Goal: Transaction & Acquisition: Purchase product/service

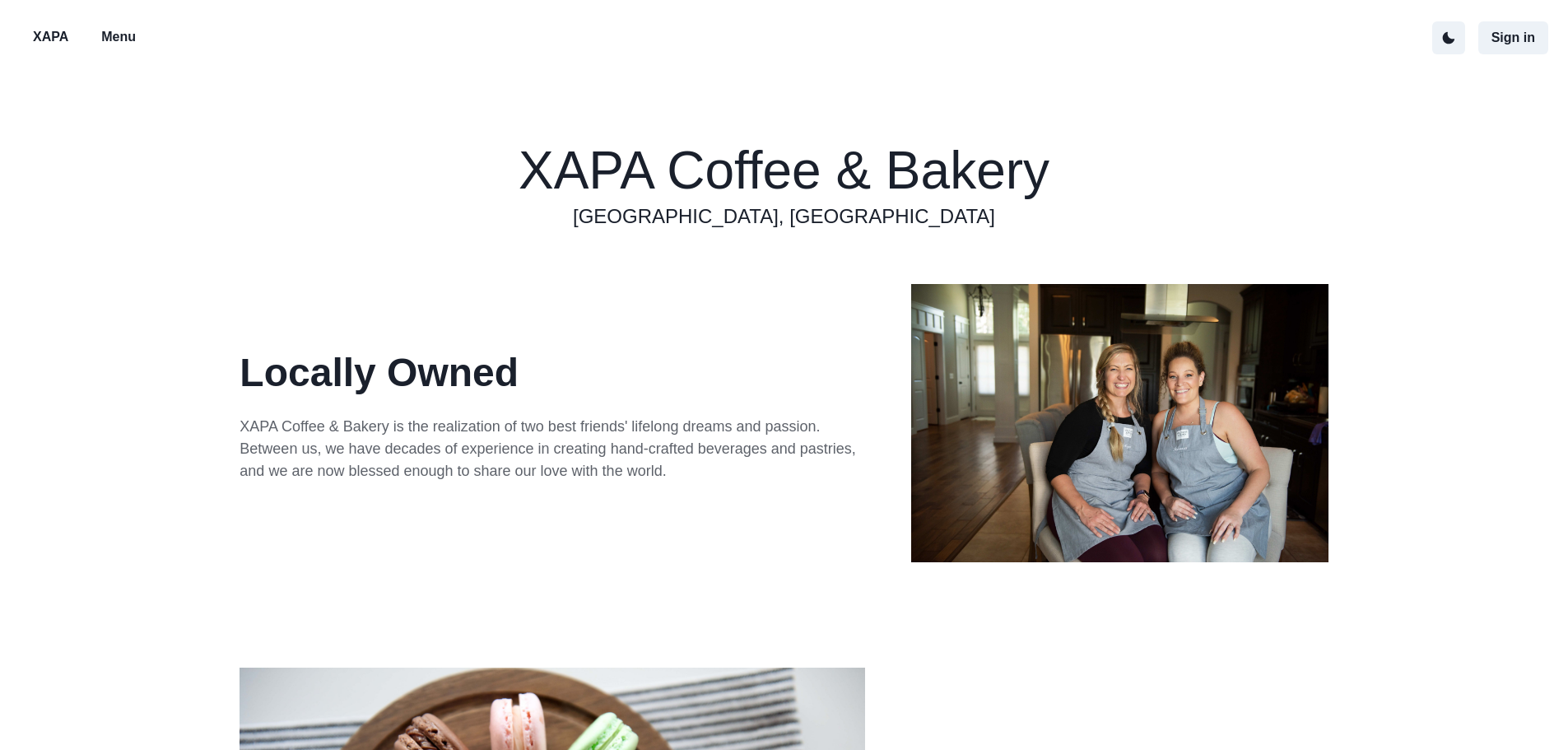
click at [98, 29] on button "Menu" at bounding box center [119, 38] width 61 height 34
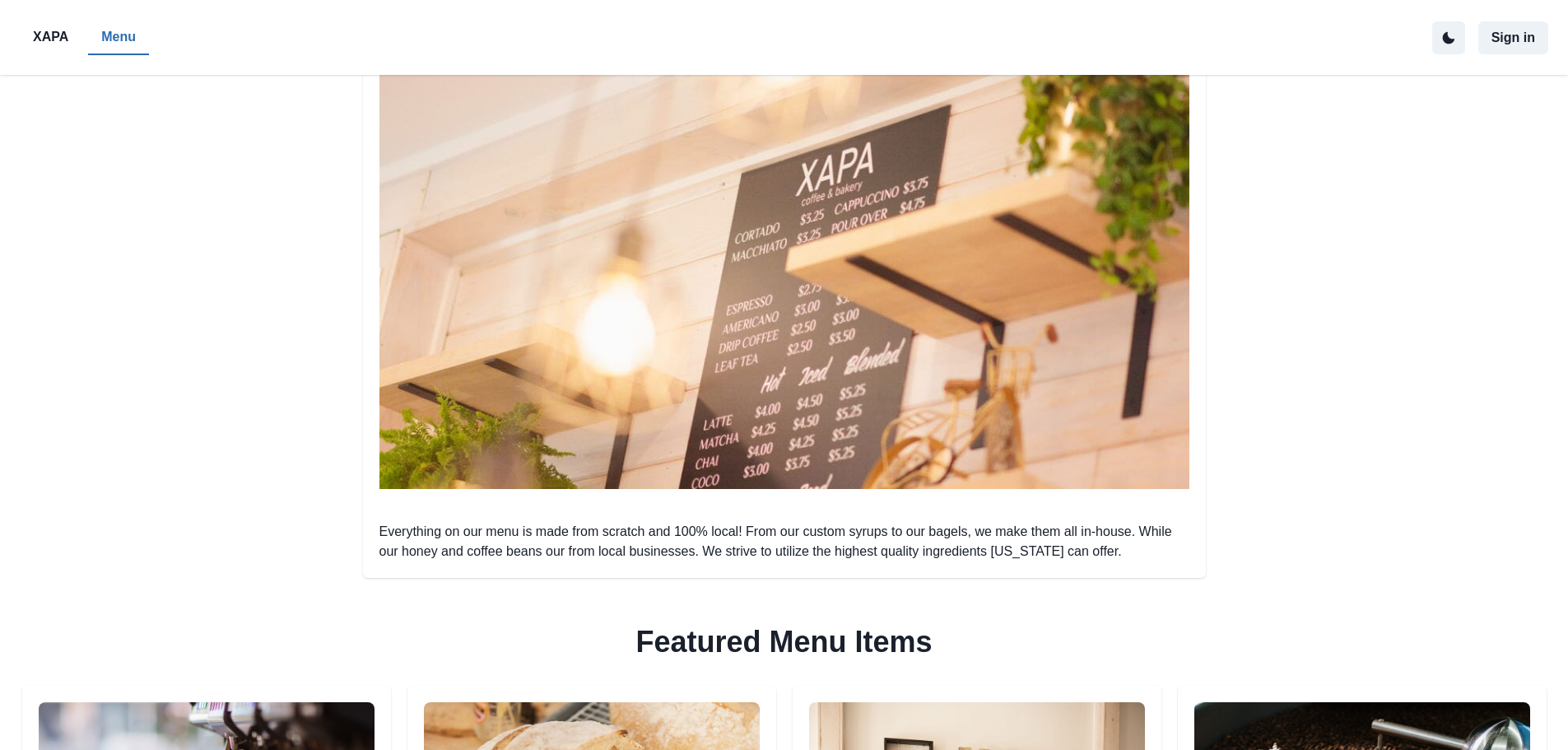
scroll to position [83, 0]
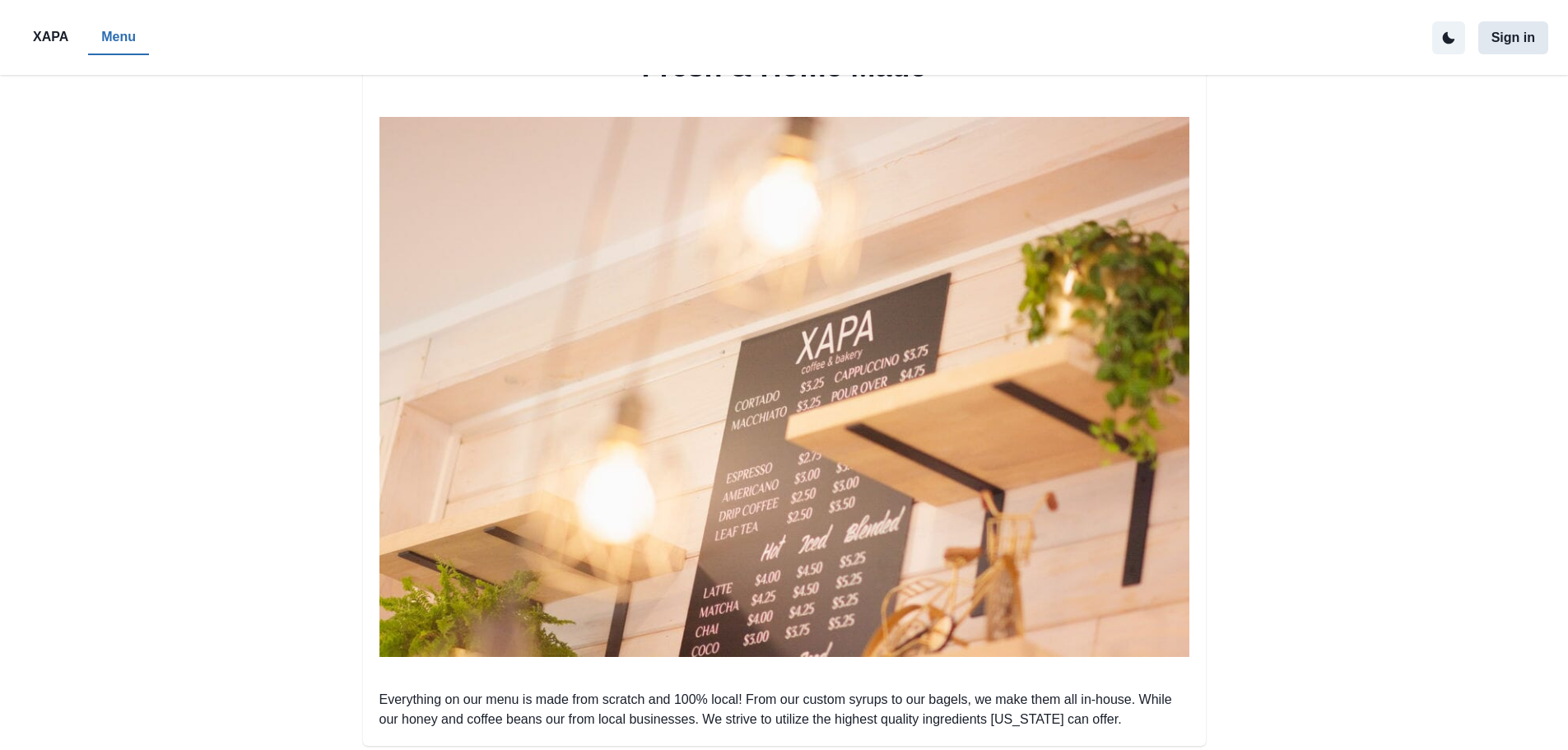
click at [1509, 39] on button "Sign in" at bounding box center [1514, 38] width 70 height 33
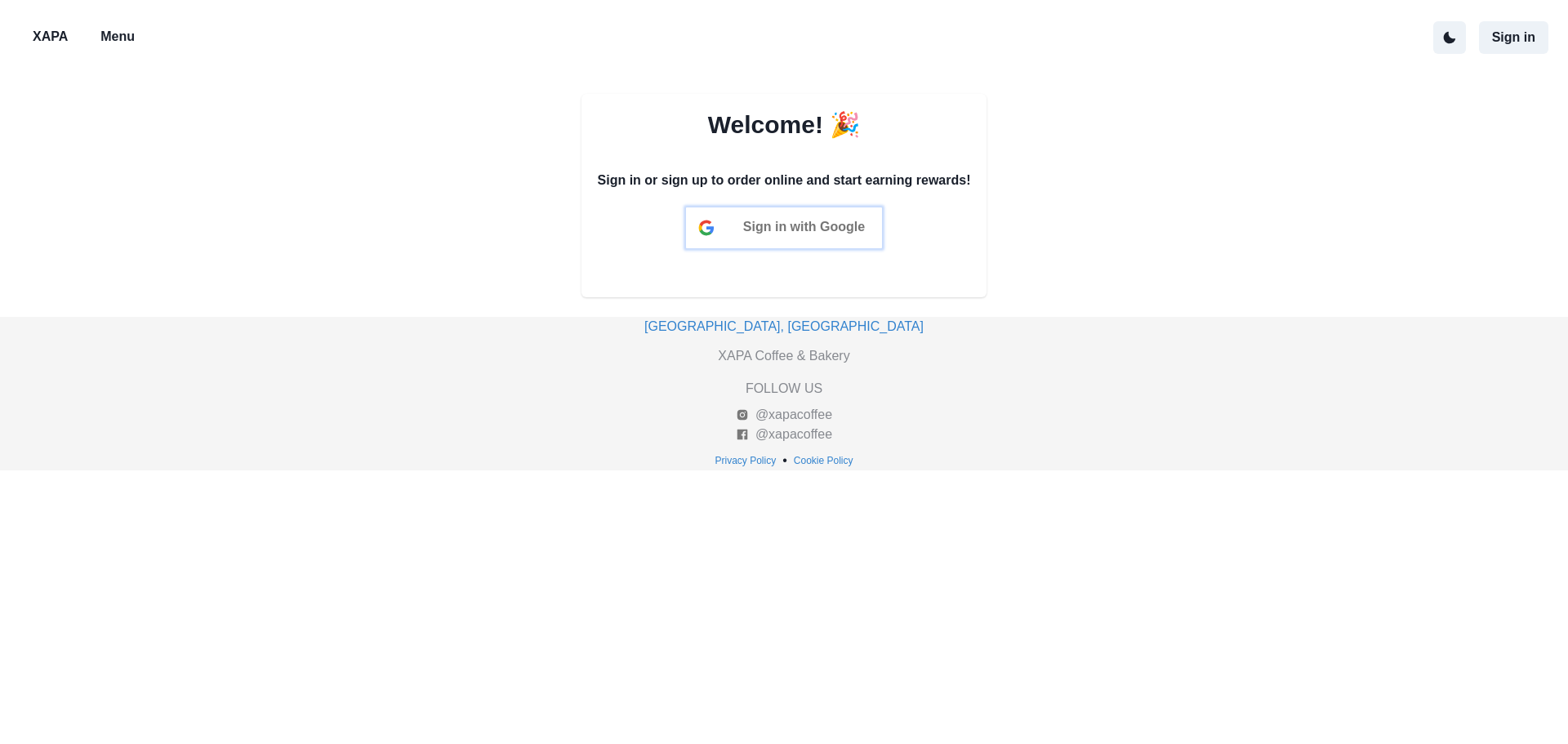
click at [796, 234] on span "Sign in with Google" at bounding box center [804, 226] width 122 height 14
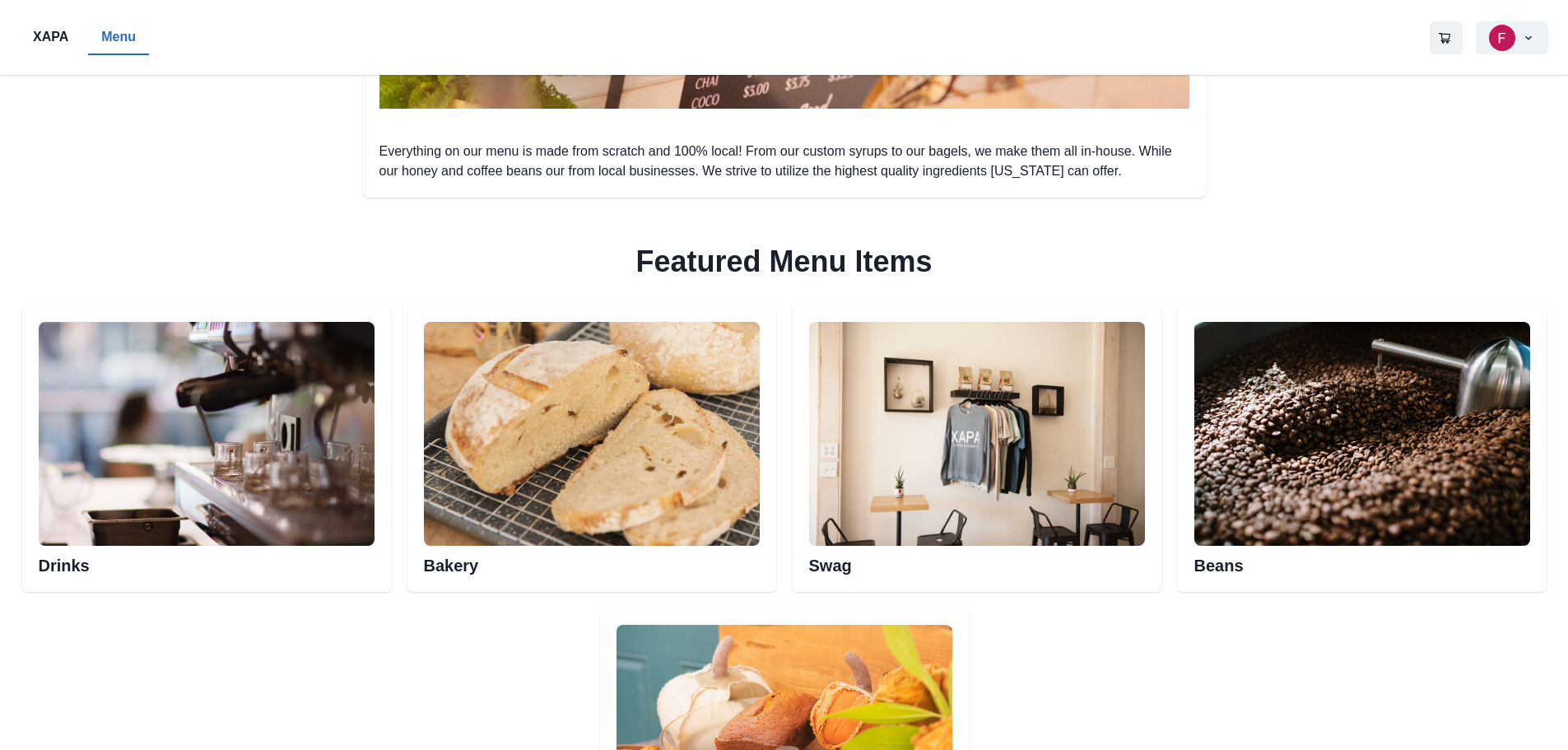
scroll to position [659, 0]
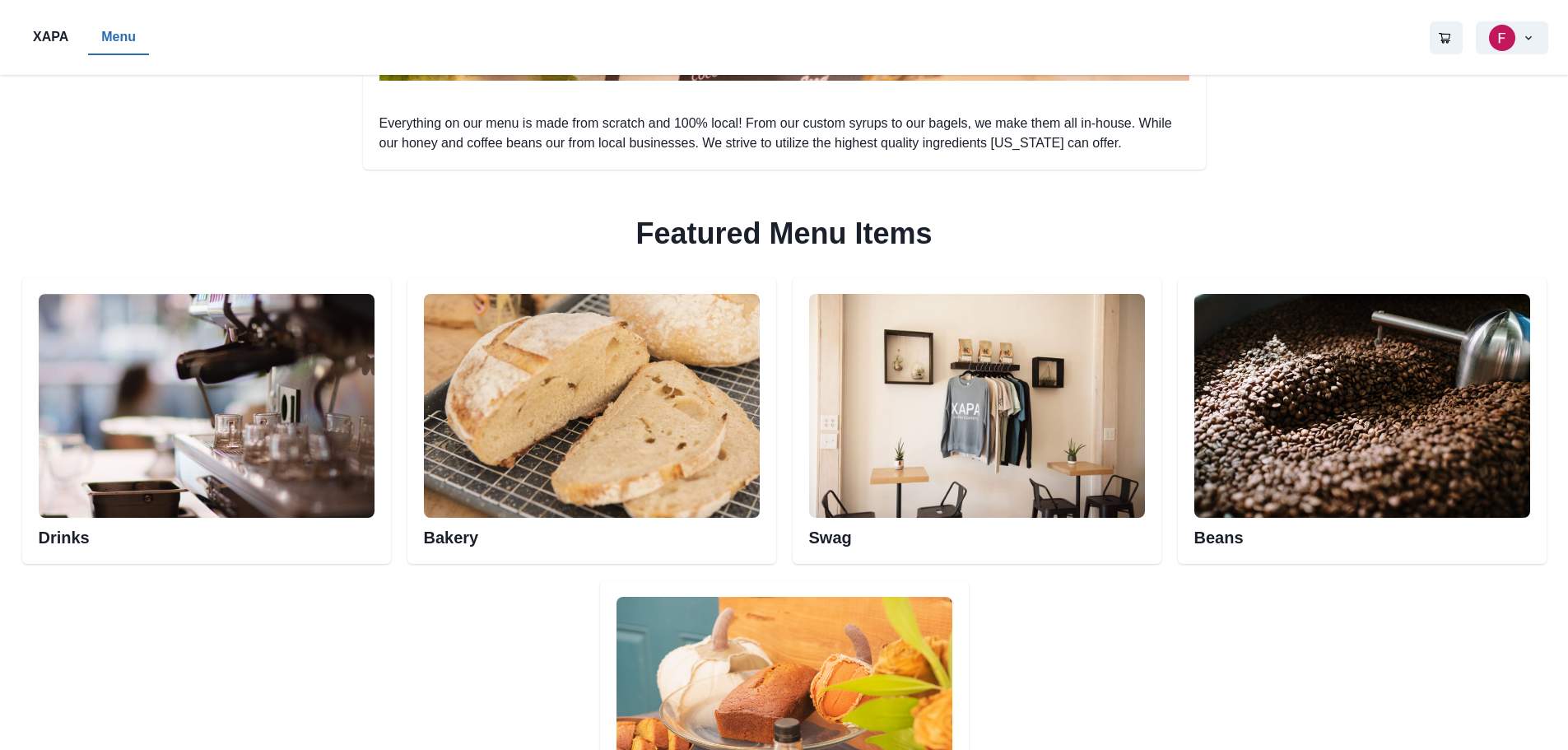
click at [284, 382] on img at bounding box center [206, 405] width 336 height 223
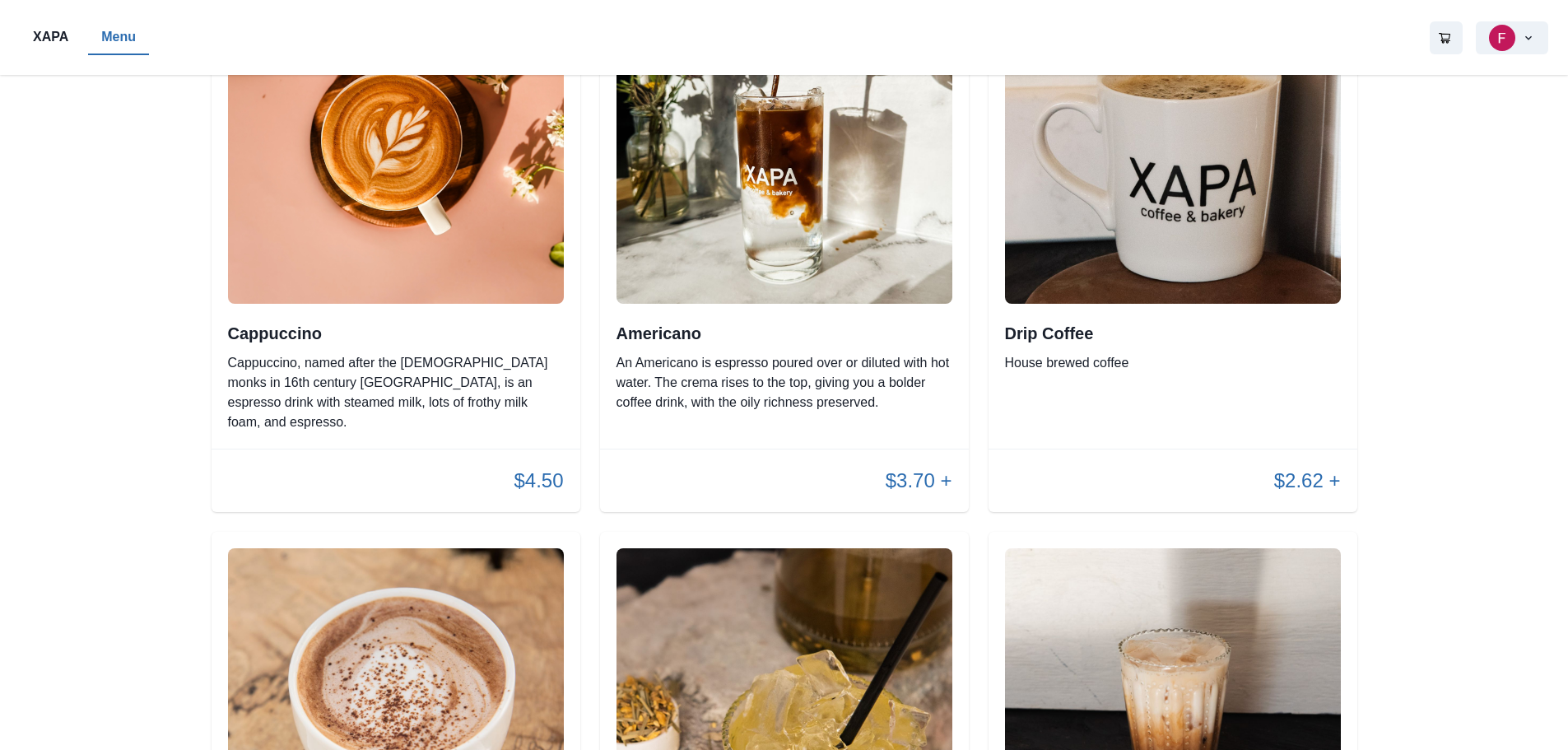
scroll to position [838, 0]
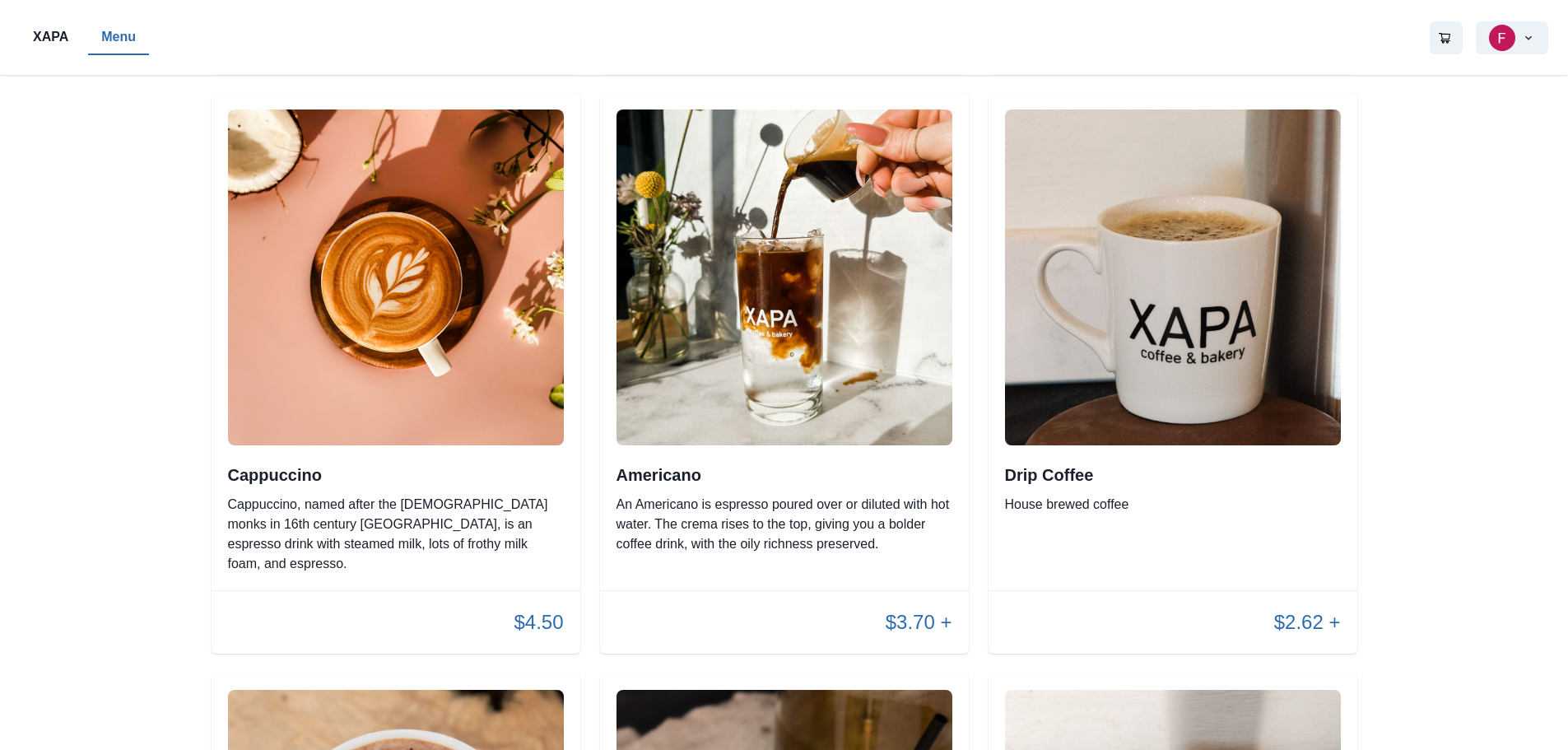
click at [751, 303] on img at bounding box center [784, 277] width 336 height 336
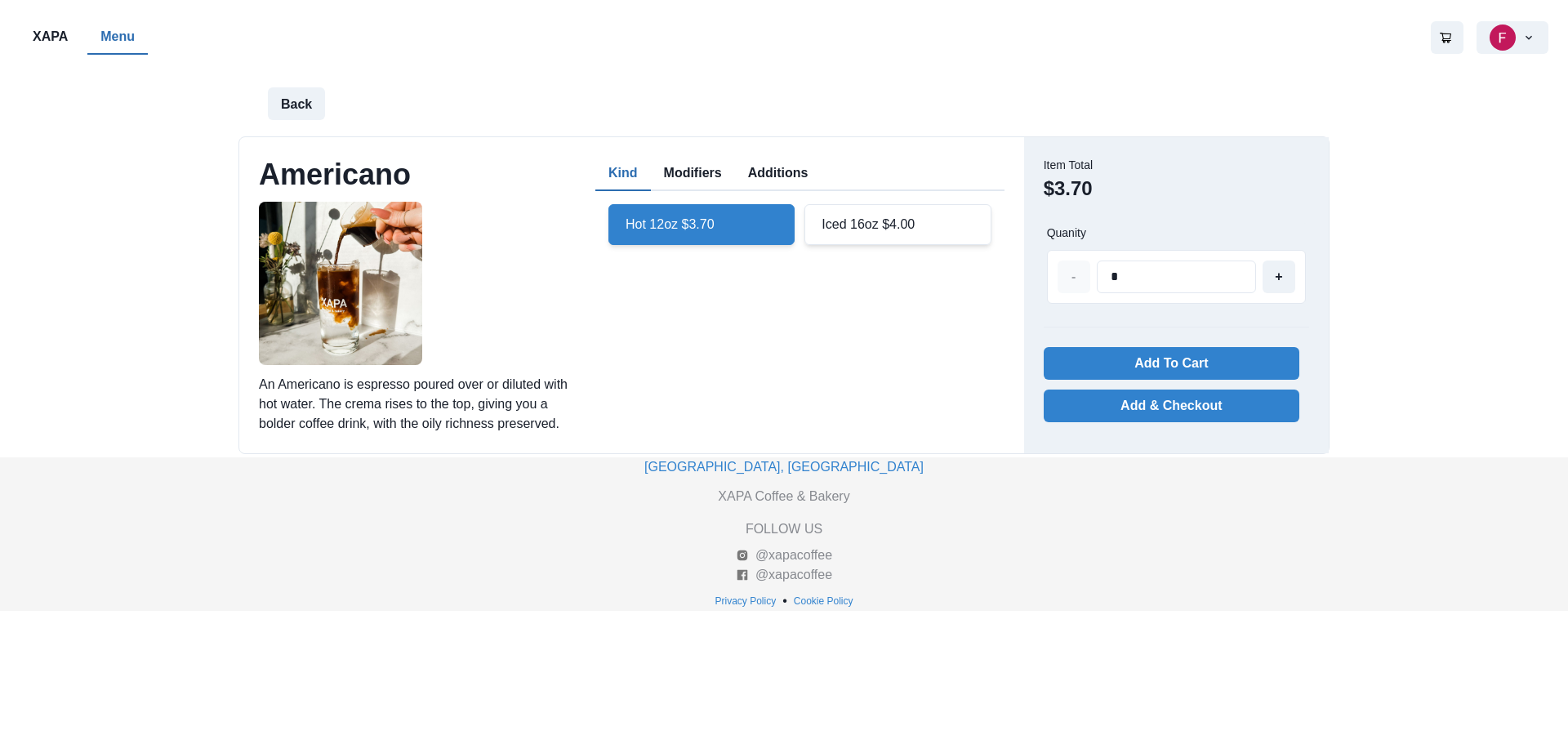
click at [702, 227] on div "Hot 12oz $3.70" at bounding box center [701, 223] width 186 height 41
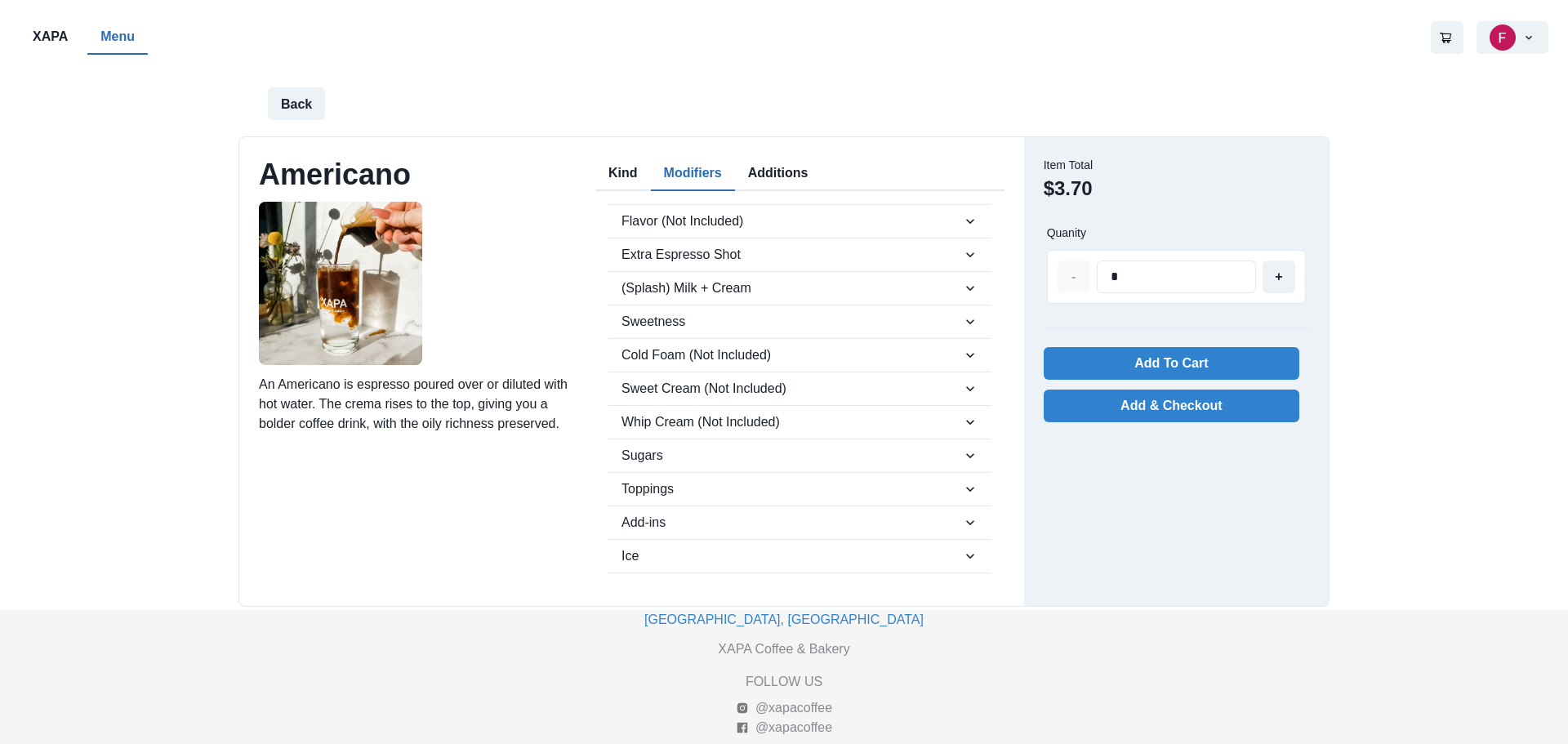
click at [723, 169] on button "Modifiers" at bounding box center [692, 174] width 84 height 34
click at [938, 251] on span "Extra Espresso Shot" at bounding box center [786, 255] width 332 height 20
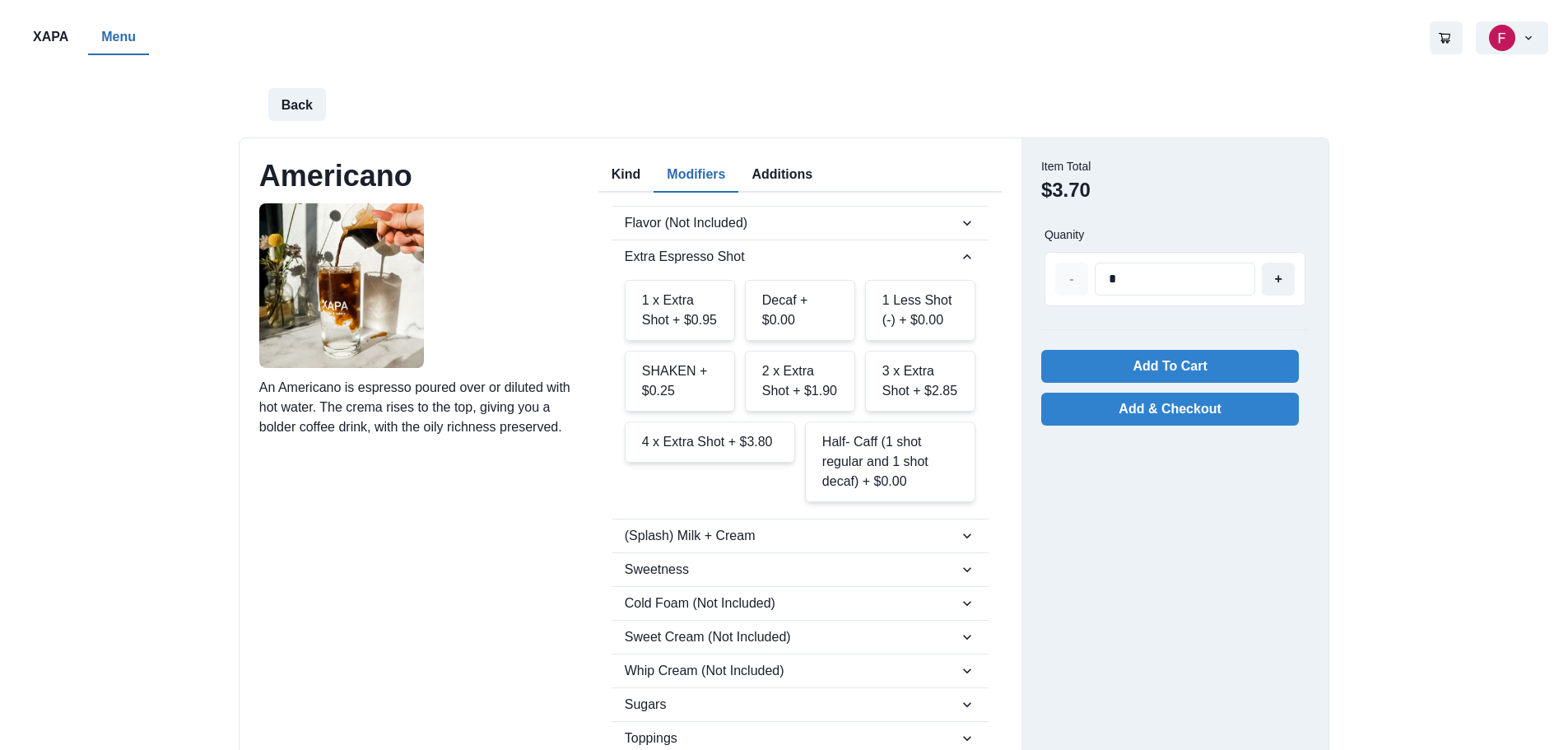
click at [696, 311] on div "1 x Extra Shot + $0.95" at bounding box center [680, 310] width 110 height 61
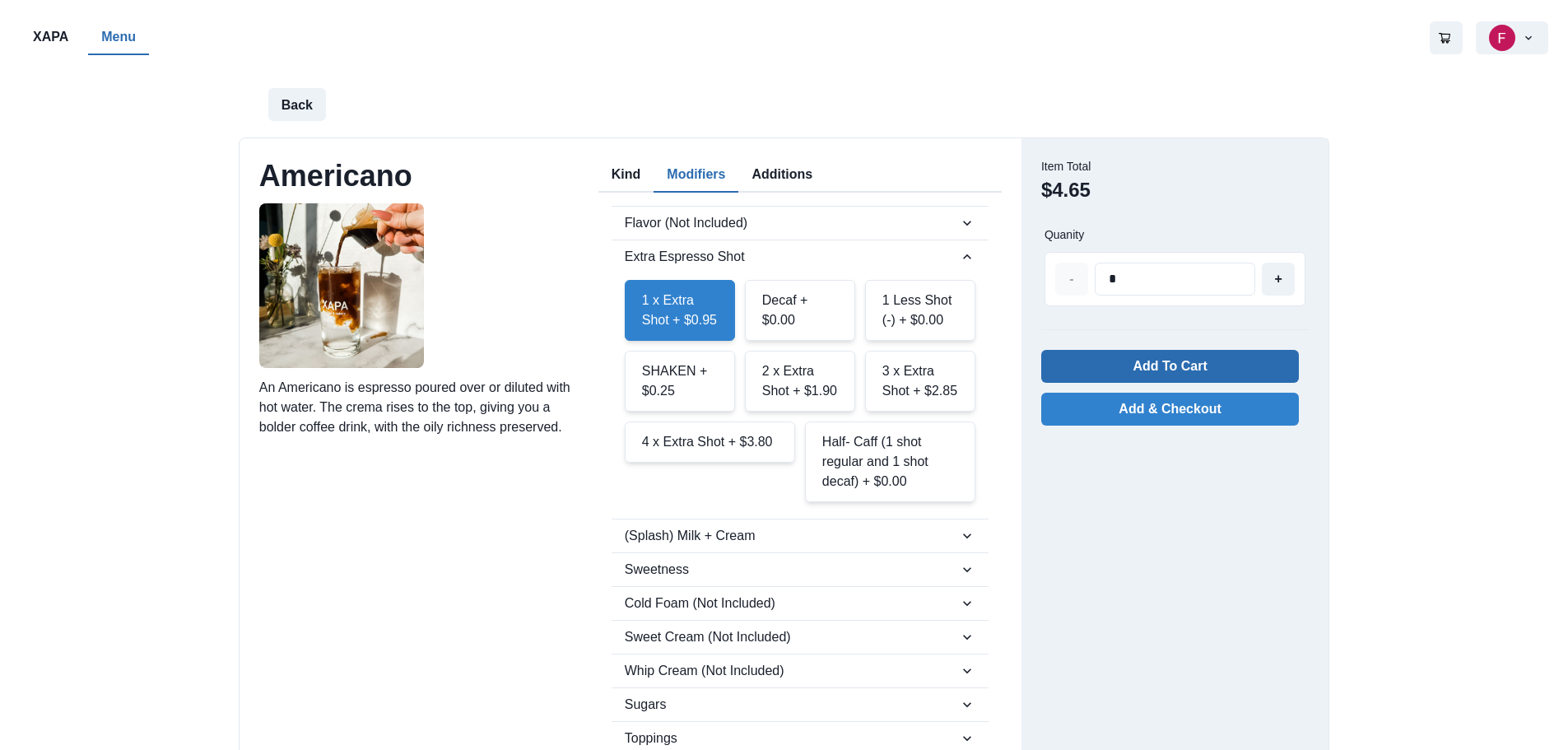
click at [1119, 378] on button "Add To Cart" at bounding box center [1170, 366] width 258 height 33
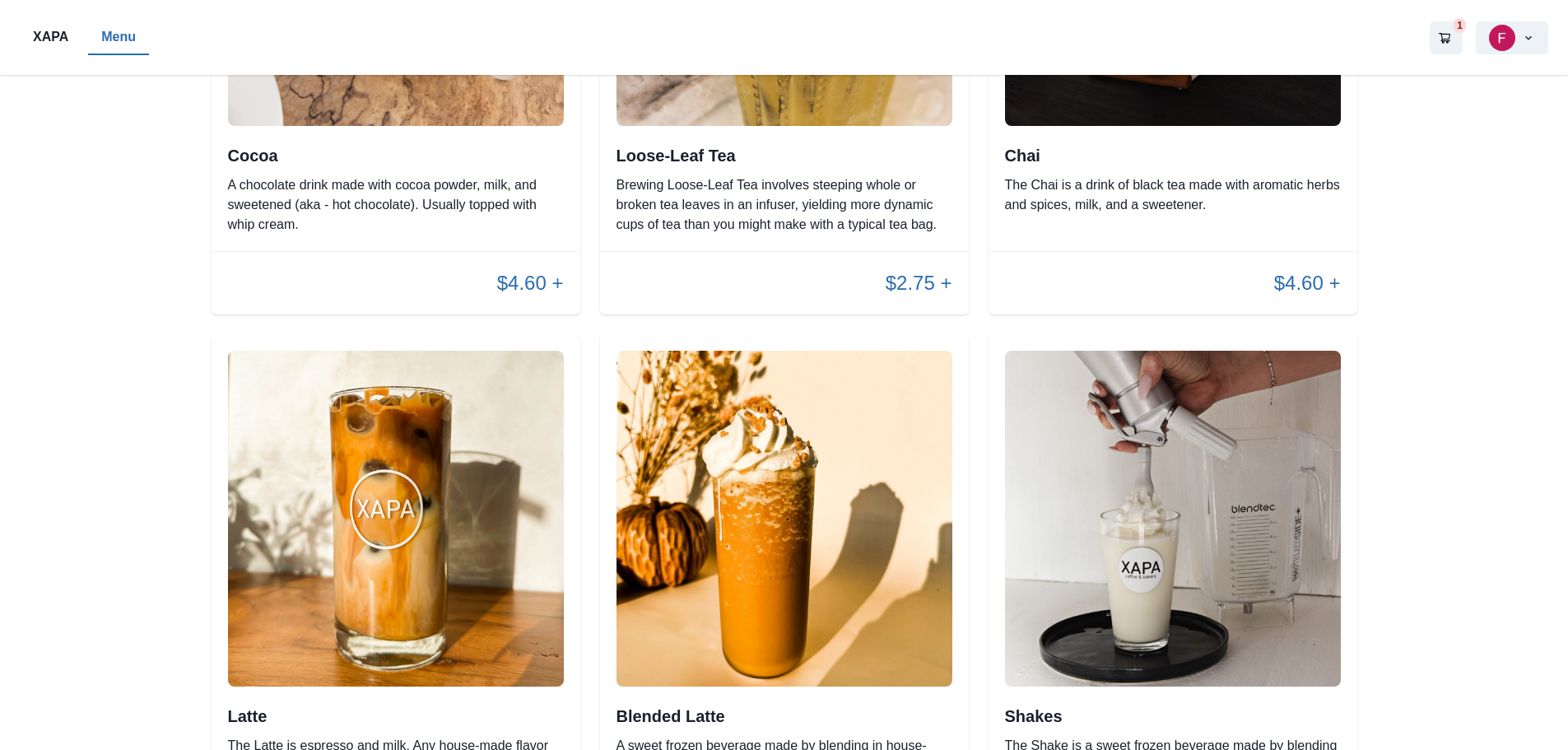
scroll to position [1481, 0]
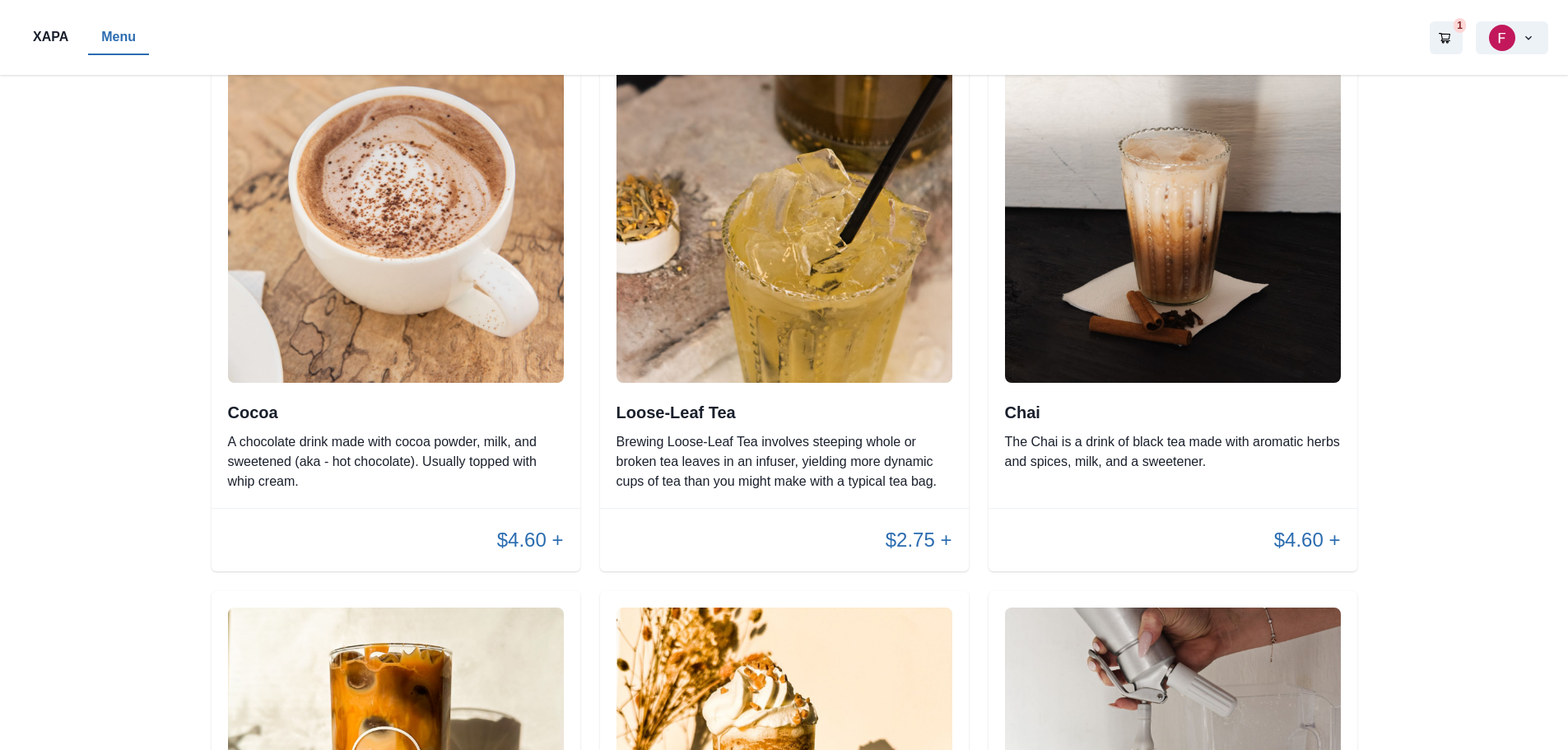
click at [1150, 268] on img at bounding box center [1172, 214] width 336 height 336
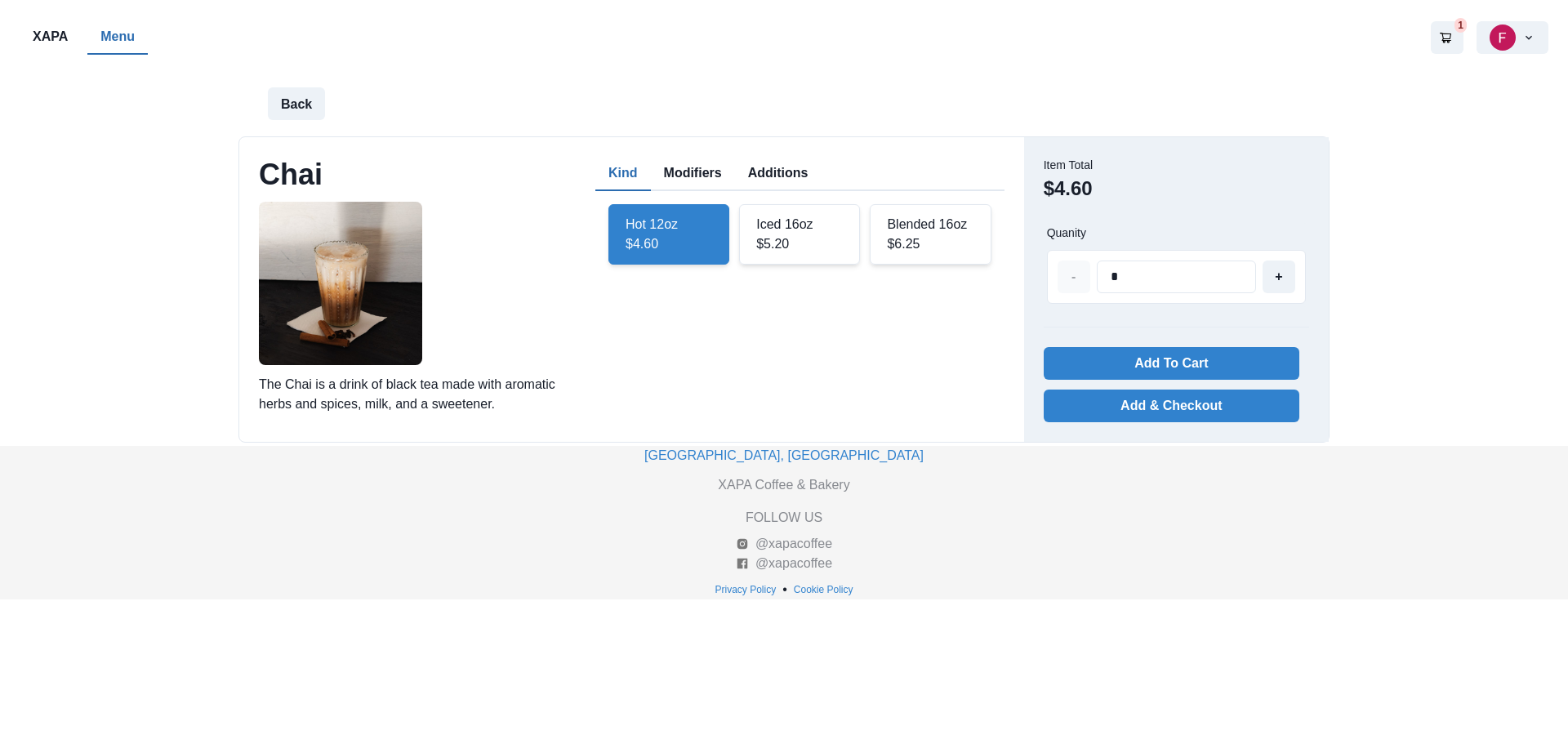
click at [816, 228] on div "Iced 16oz $5.20" at bounding box center [800, 234] width 121 height 60
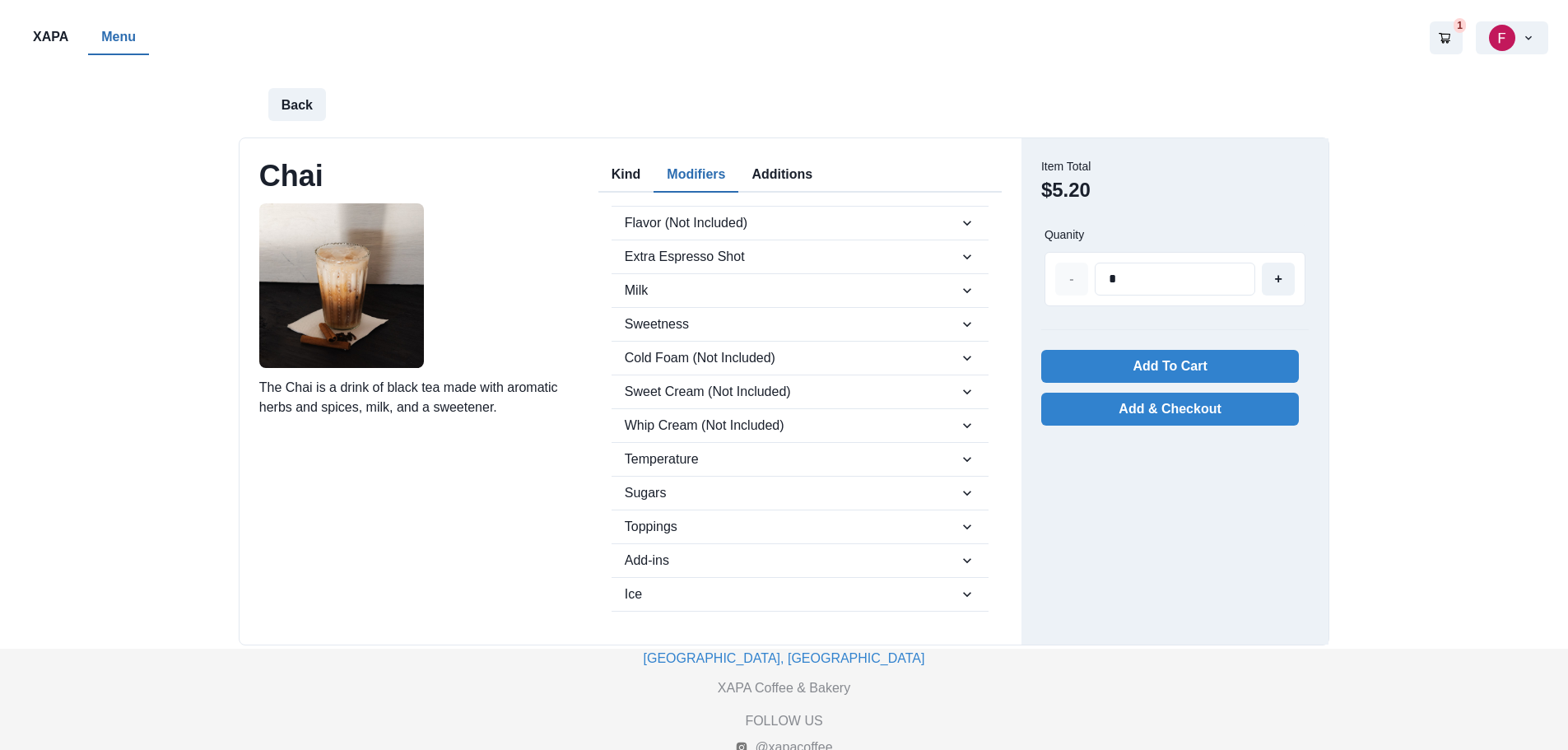
click at [716, 174] on button "Modifiers" at bounding box center [695, 175] width 85 height 34
click at [861, 362] on span "Cold Foam (Not Included)" at bounding box center [792, 357] width 335 height 20
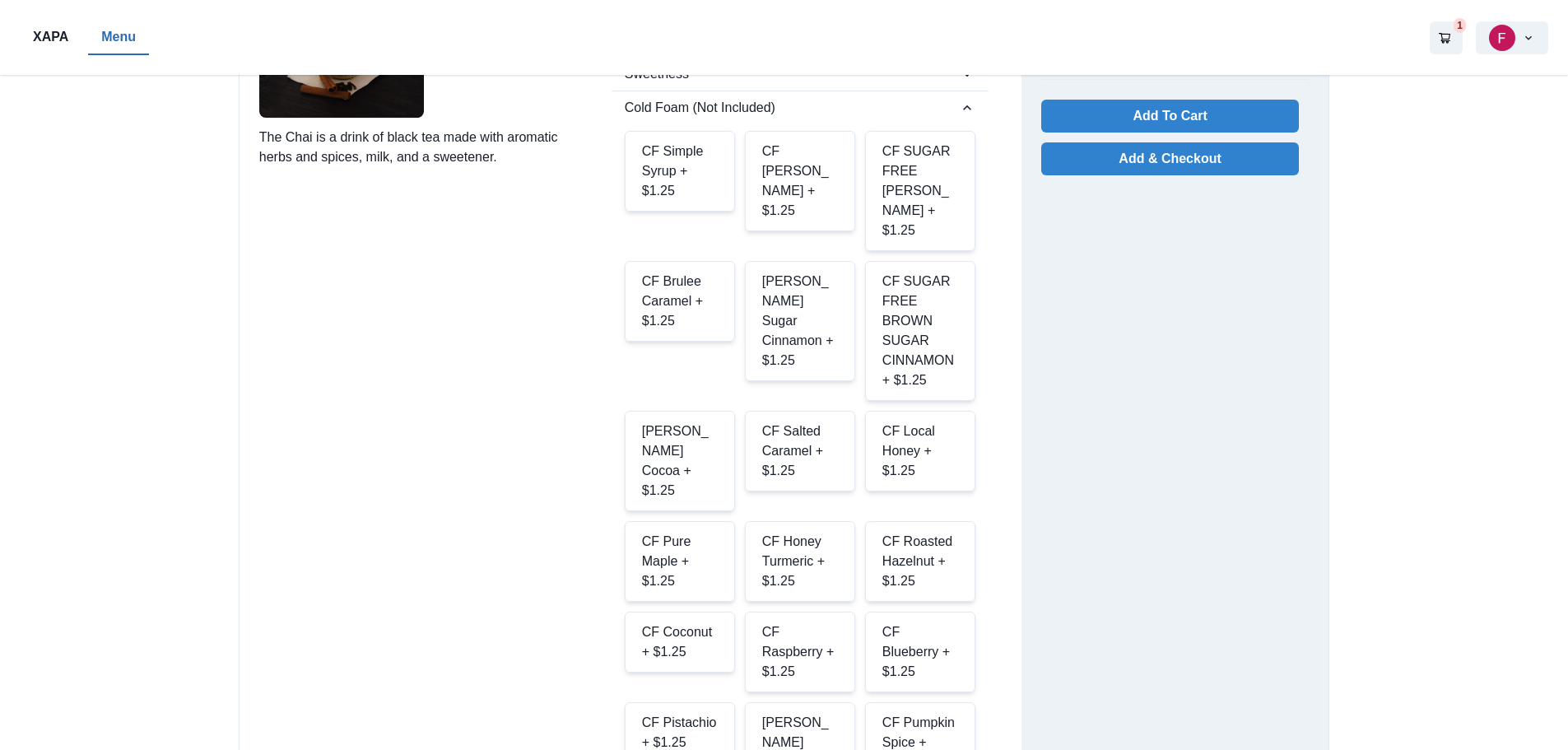
scroll to position [247, 0]
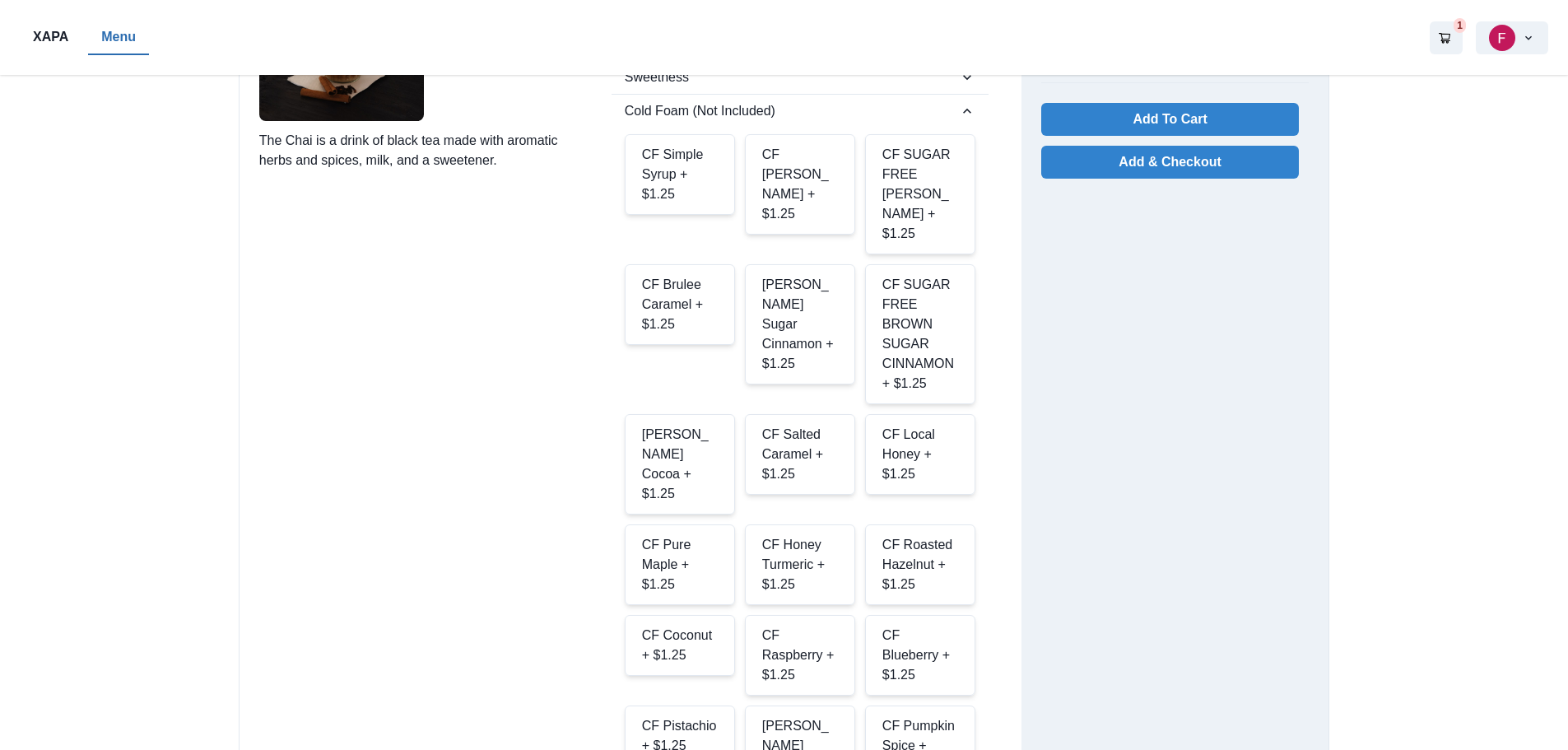
click at [809, 349] on div "CF Brown Sugar Cinnamon + $1.25" at bounding box center [801, 324] width 110 height 120
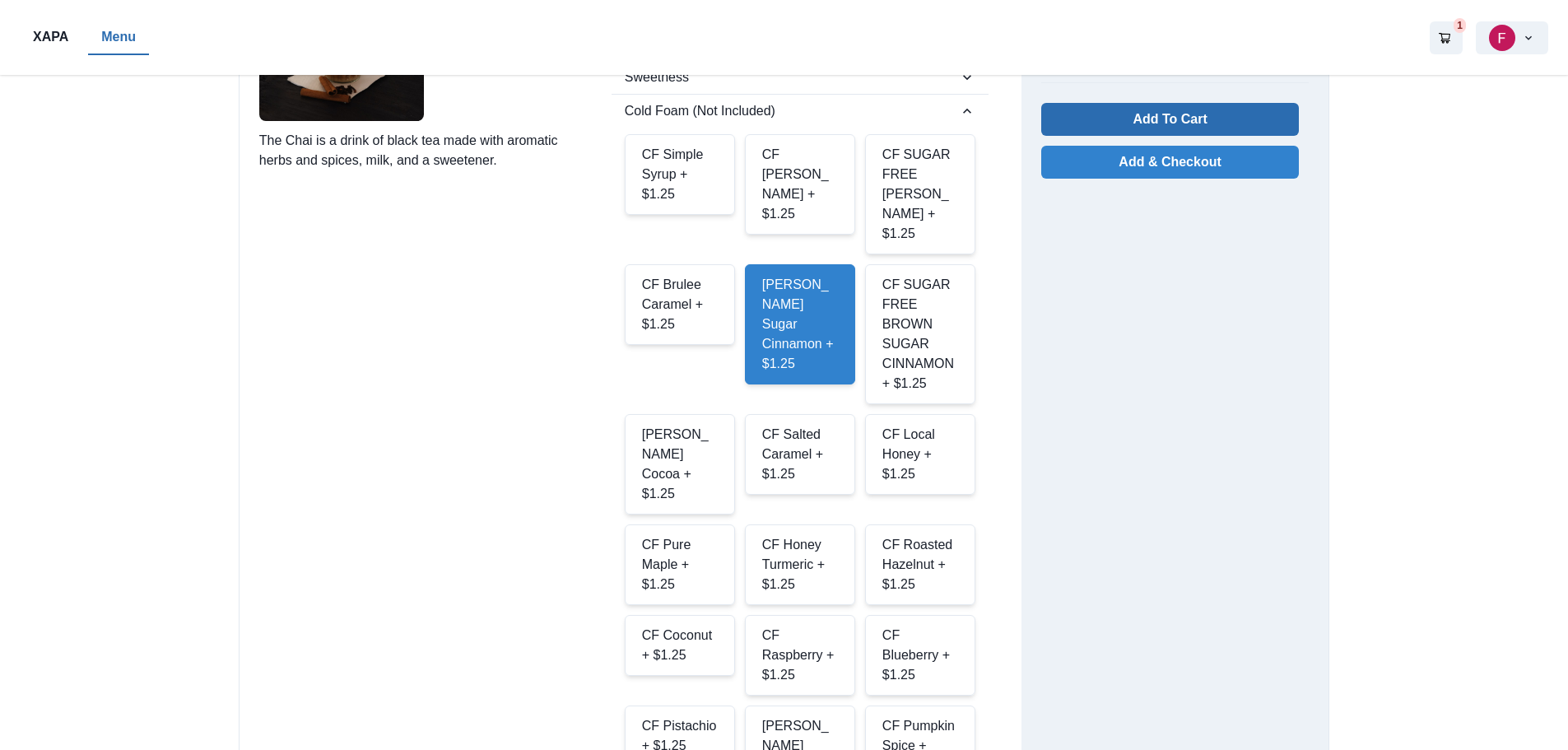
click at [1113, 125] on button "Add To Cart" at bounding box center [1170, 119] width 258 height 33
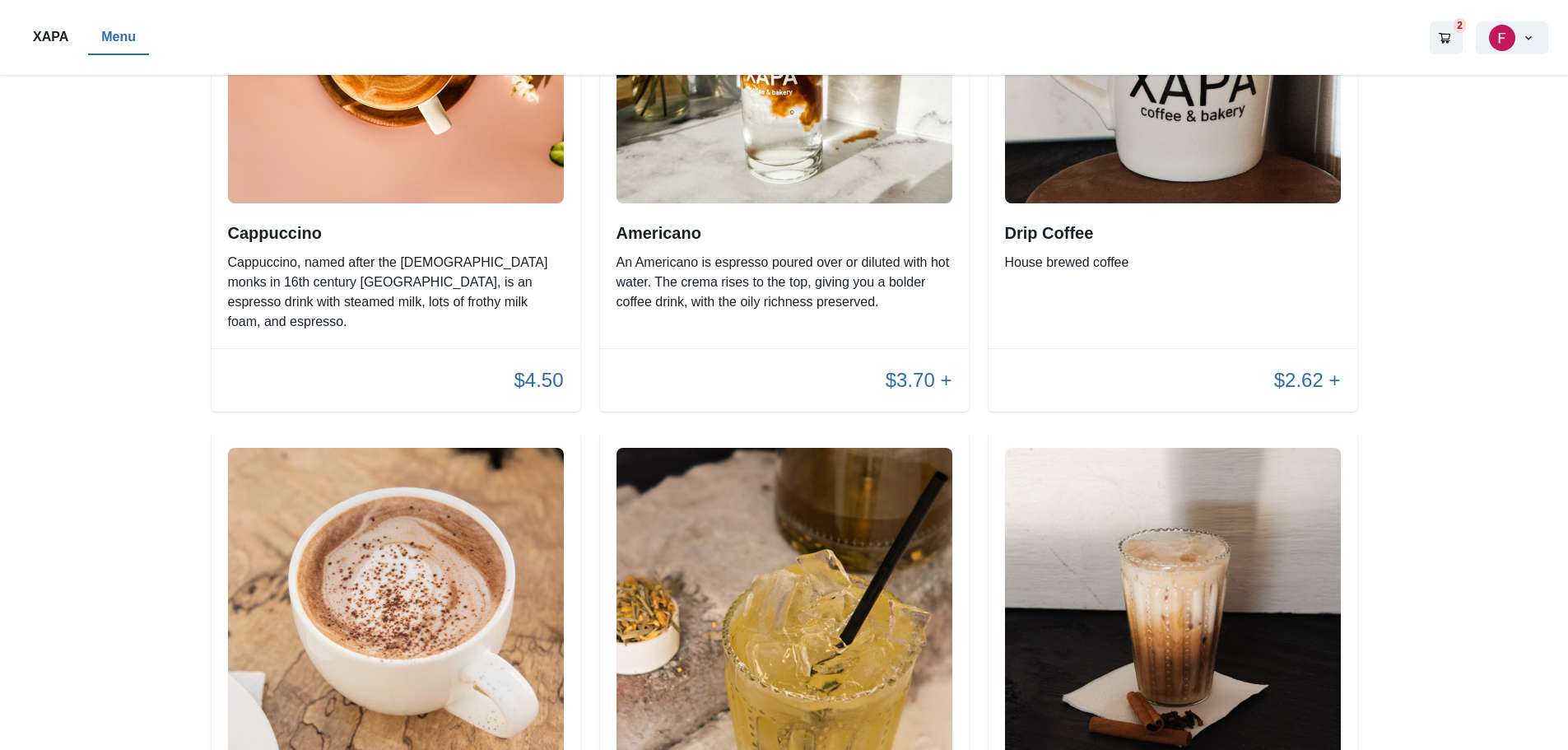
scroll to position [1070, 0]
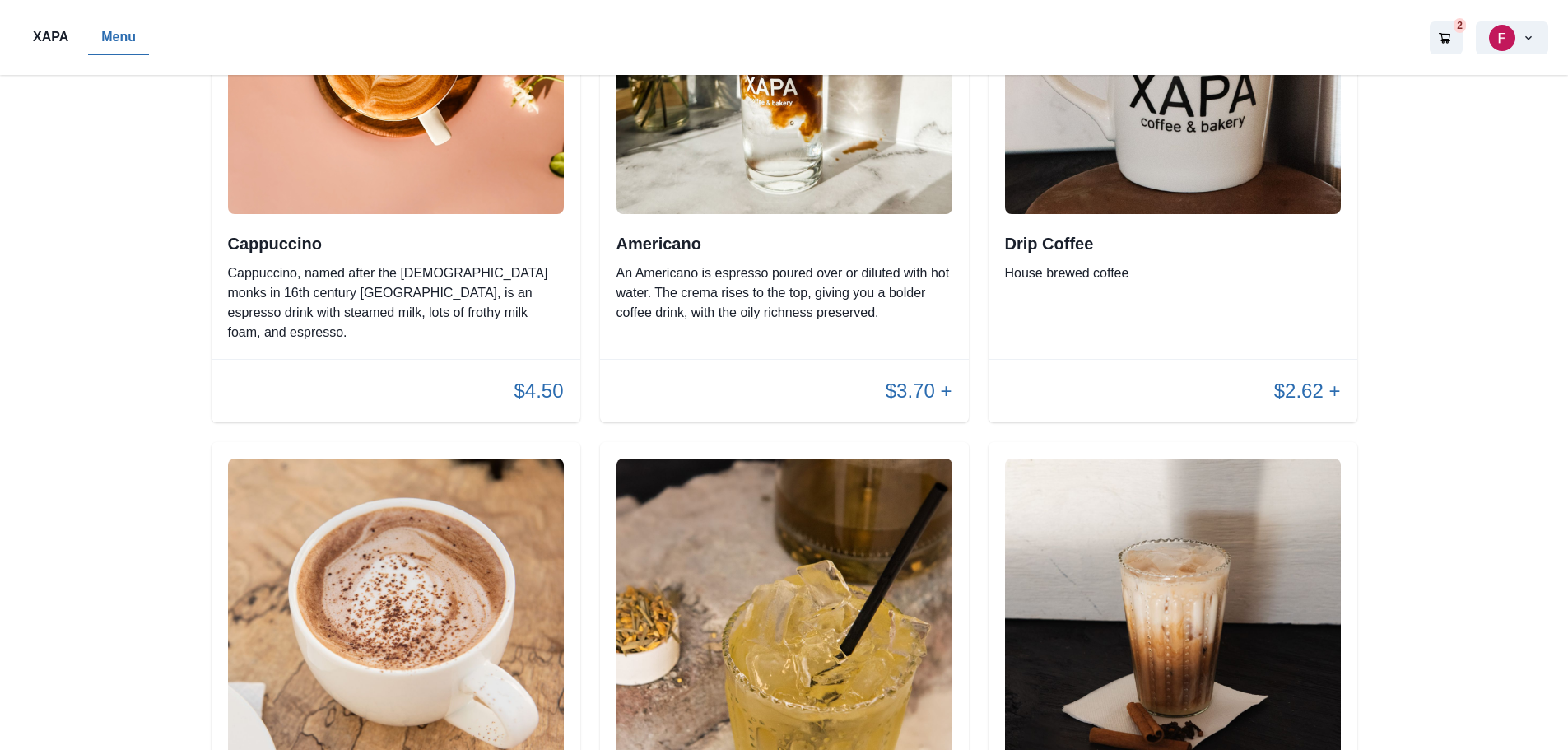
click at [1408, 32] on div at bounding box center [789, 37] width 1281 height 35
click at [1448, 31] on icon "Go to your shopping cart" at bounding box center [1445, 38] width 13 height 13
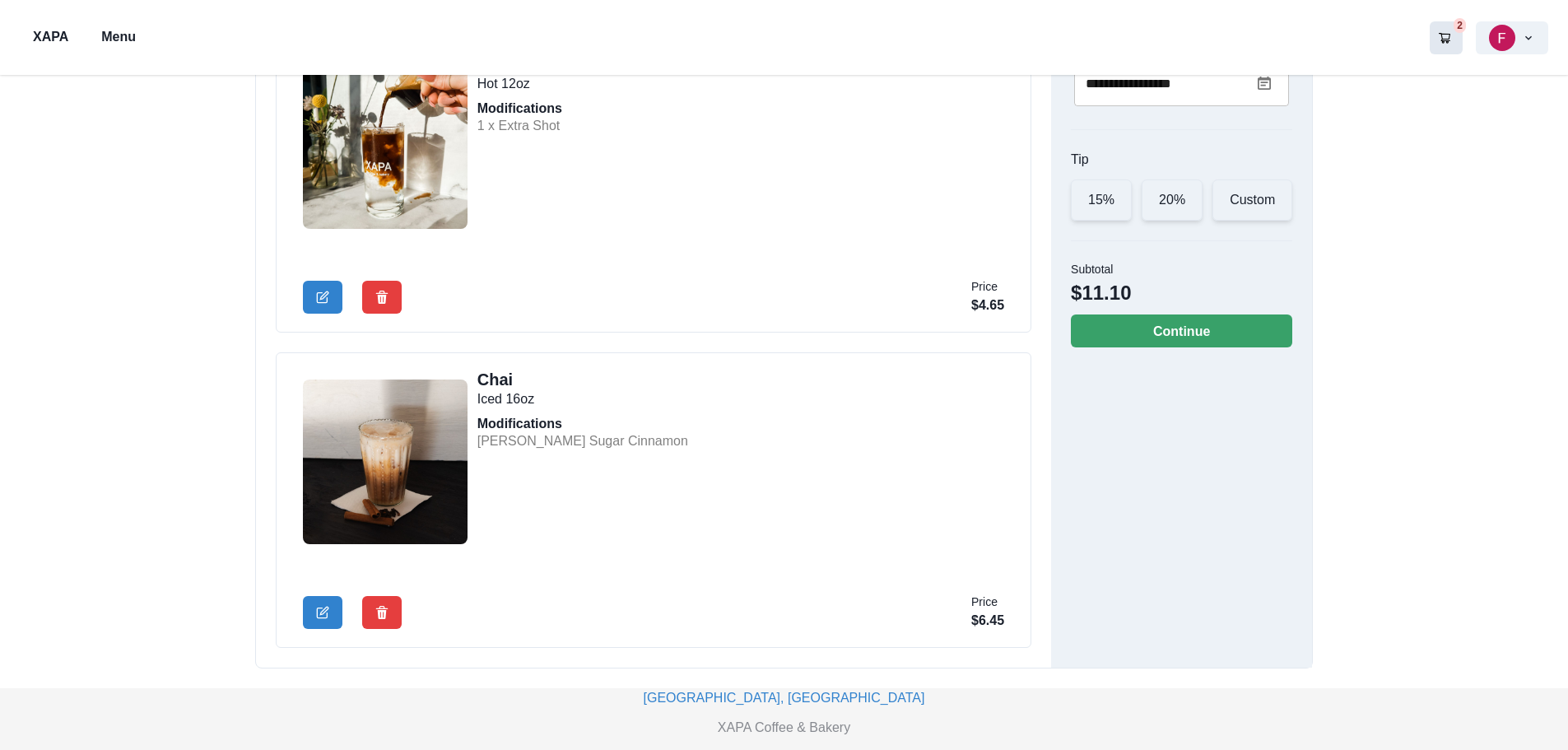
scroll to position [247, 0]
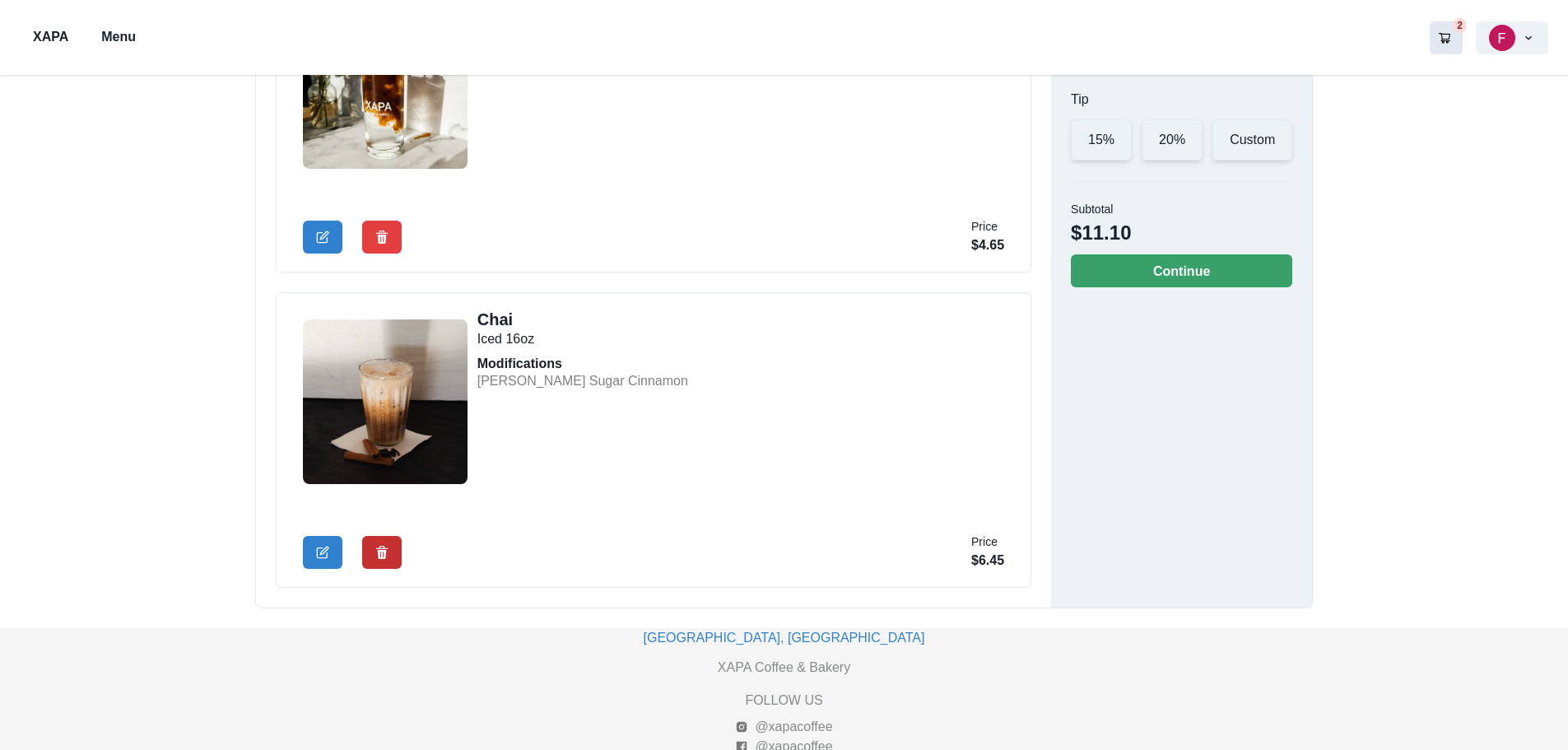
click at [381, 553] on icon "Delete Cart Item" at bounding box center [381, 552] width 12 height 13
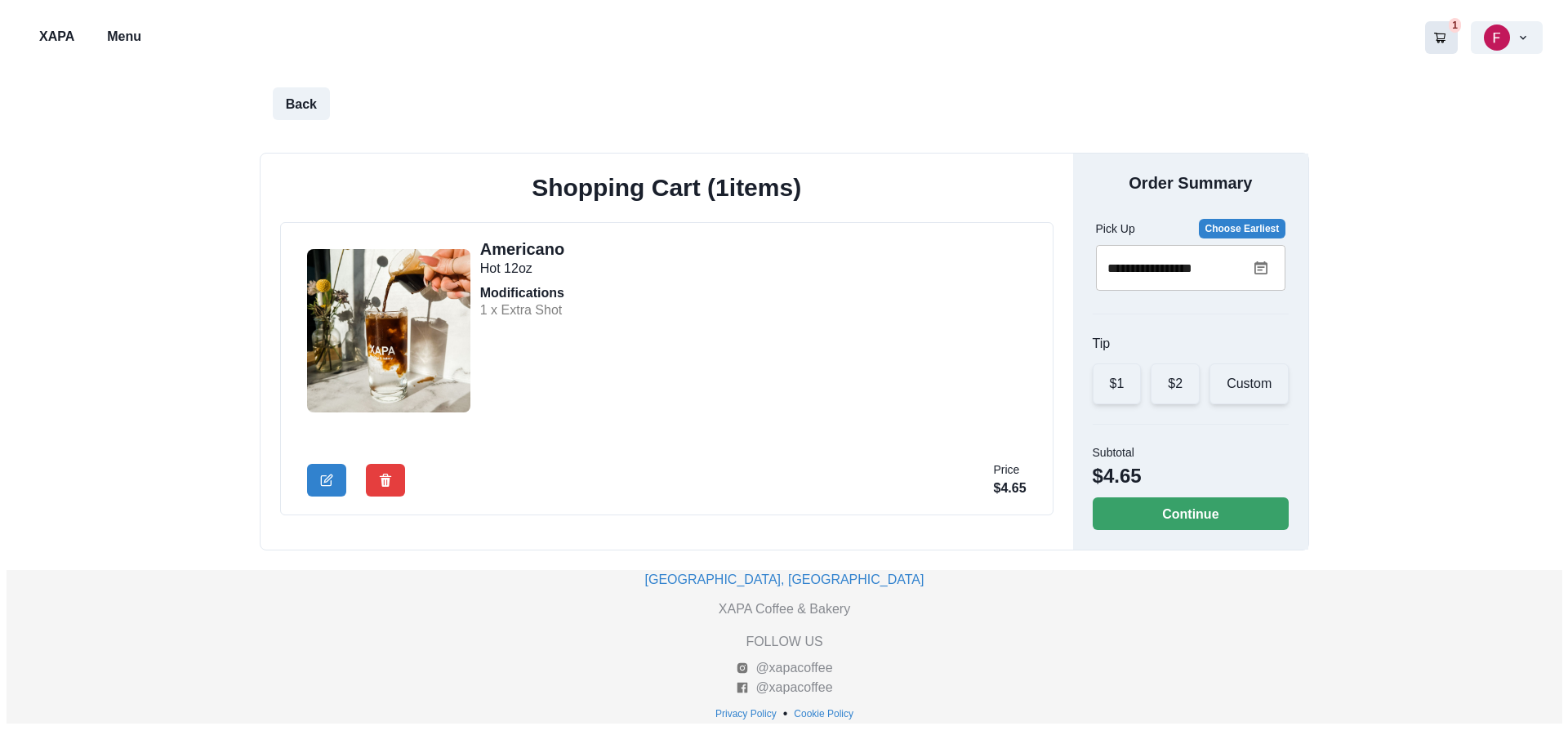
scroll to position [0, 0]
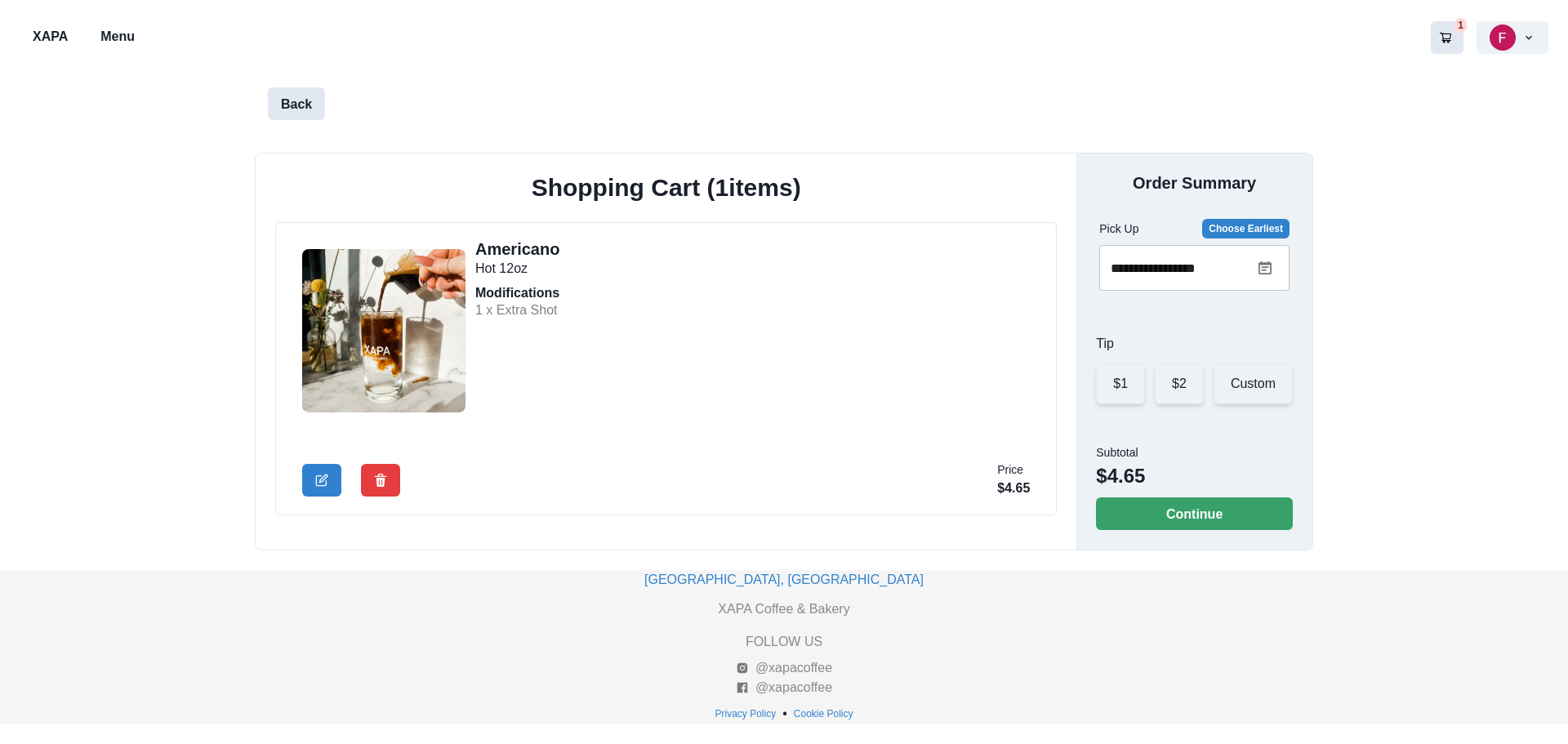
click at [298, 99] on button "Back" at bounding box center [296, 104] width 58 height 33
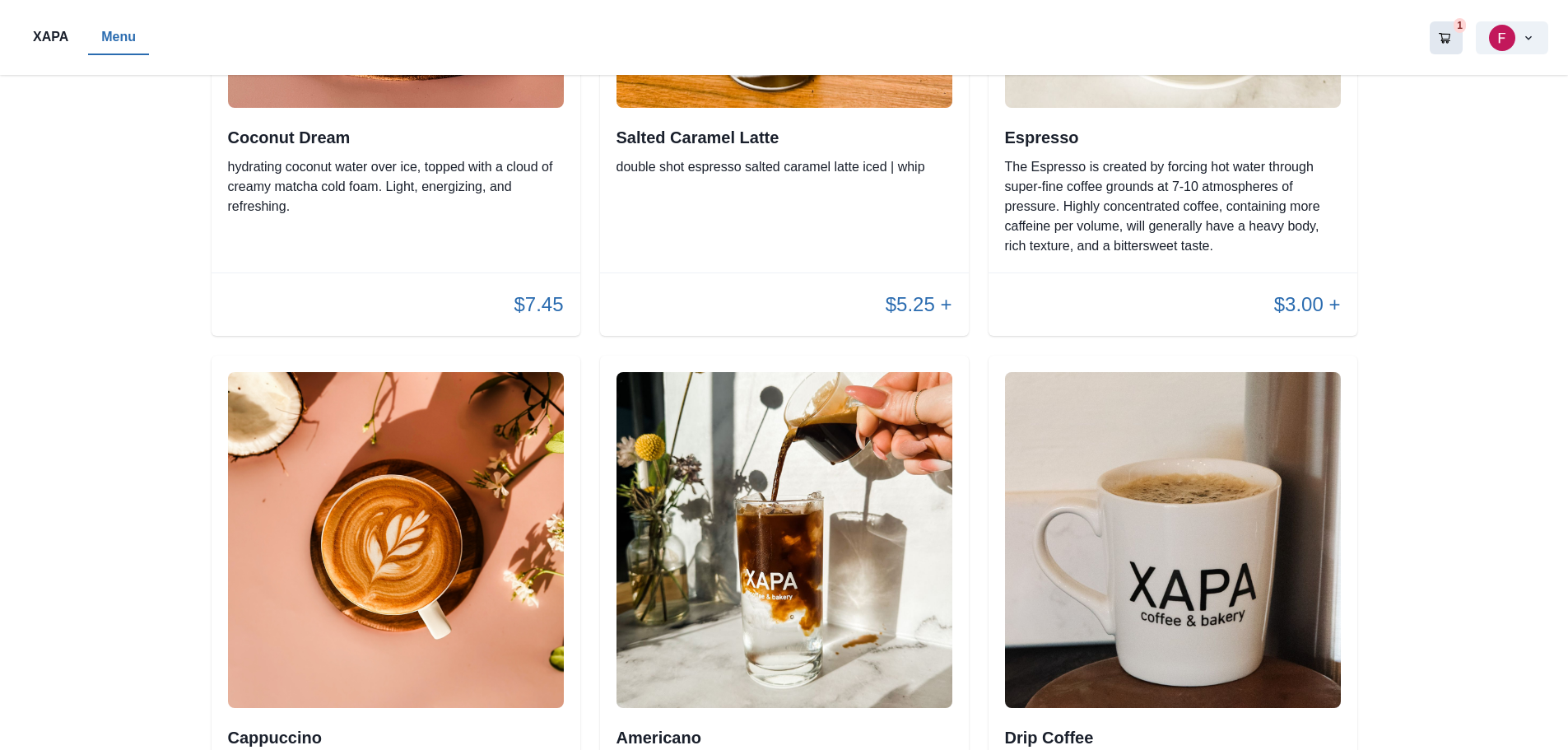
scroll to position [329, 0]
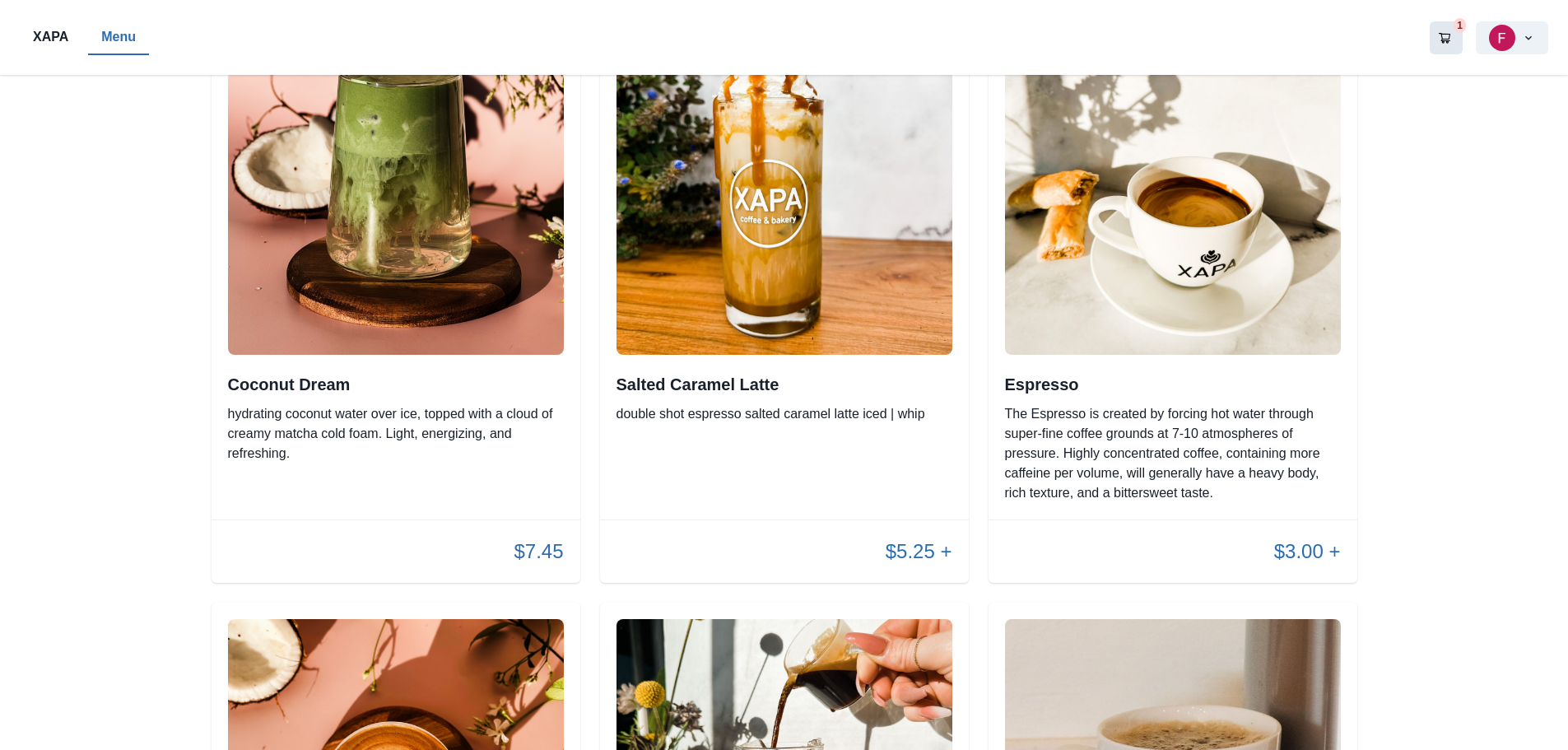
click at [111, 28] on p "Menu" at bounding box center [118, 37] width 34 height 20
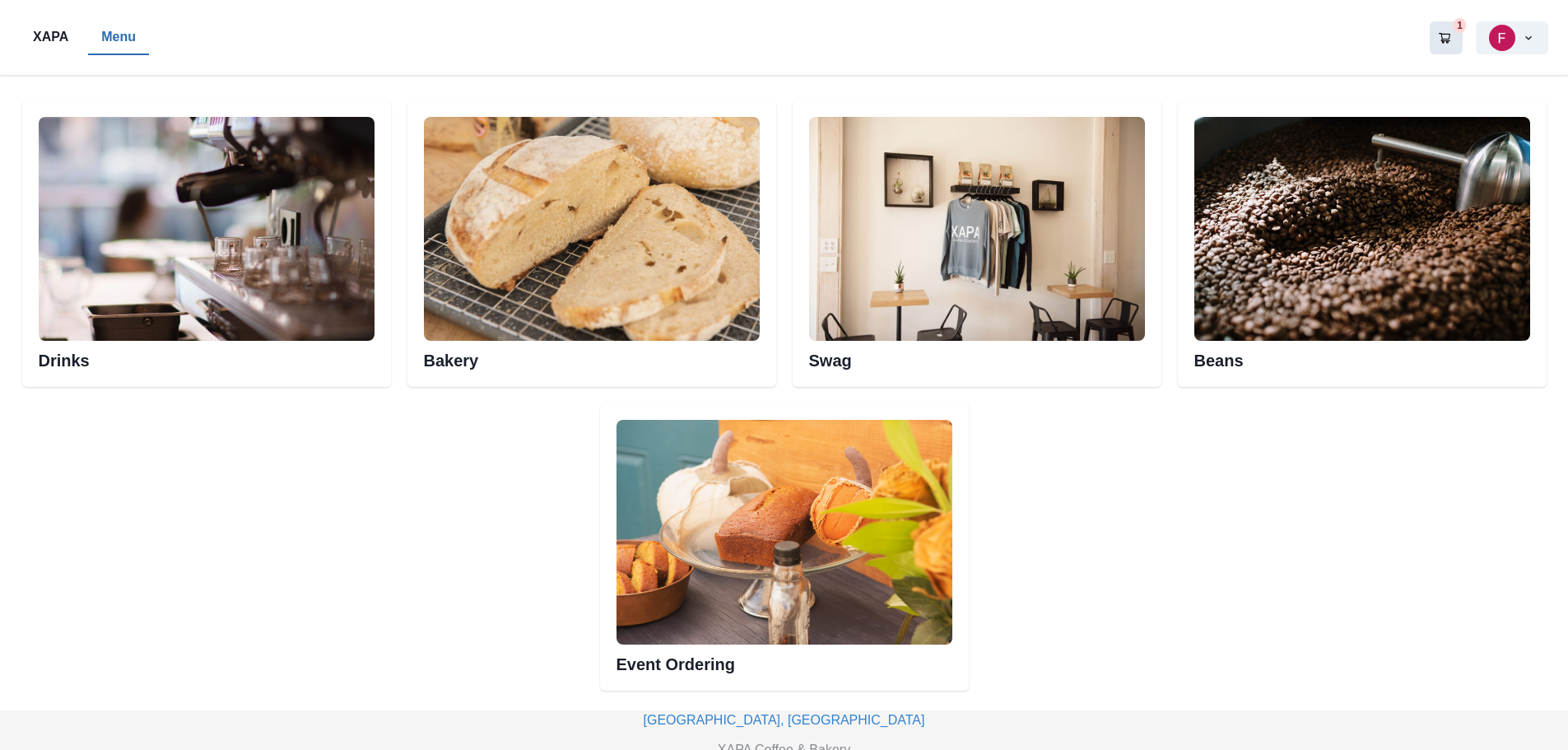
scroll to position [951, 0]
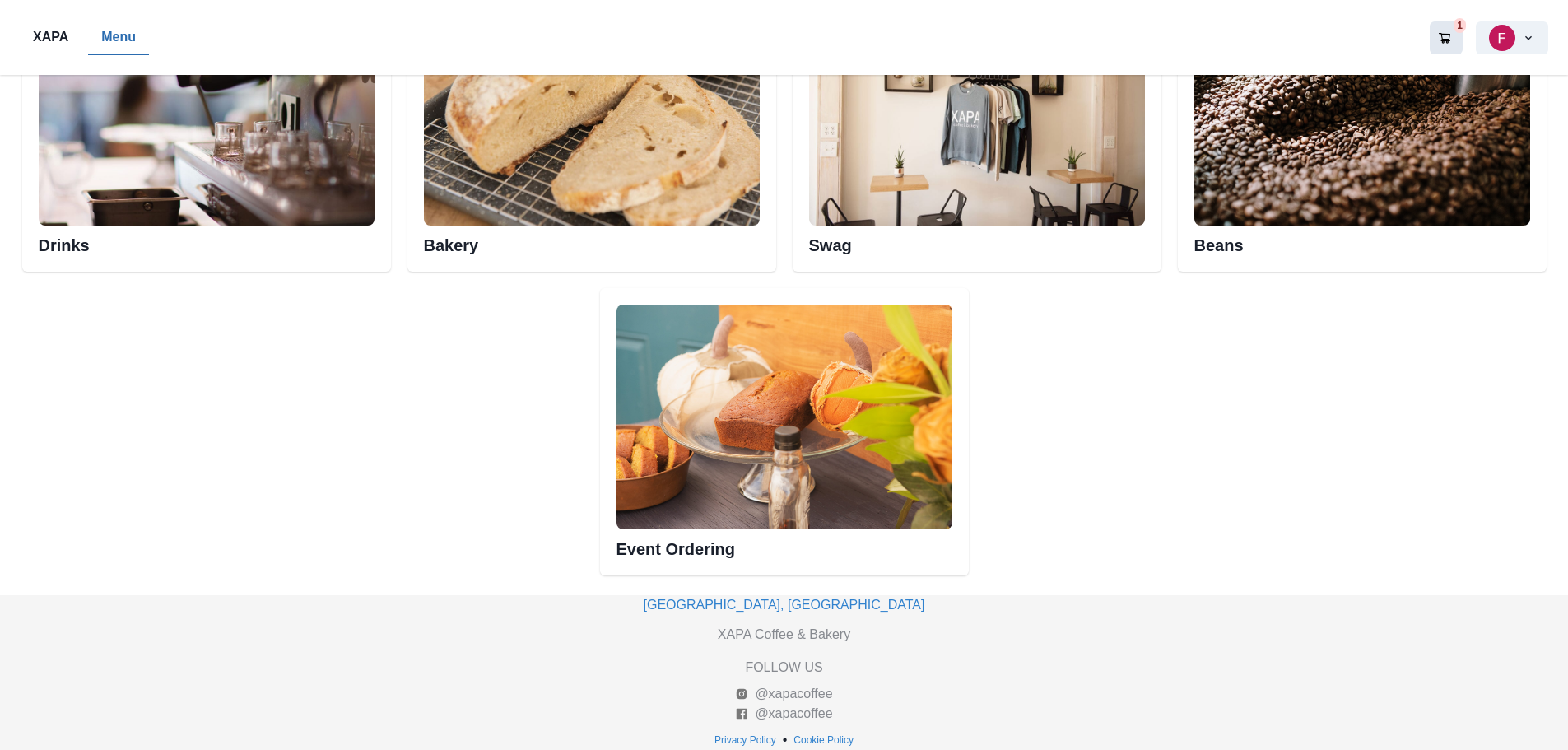
click at [641, 174] on img at bounding box center [591, 113] width 336 height 223
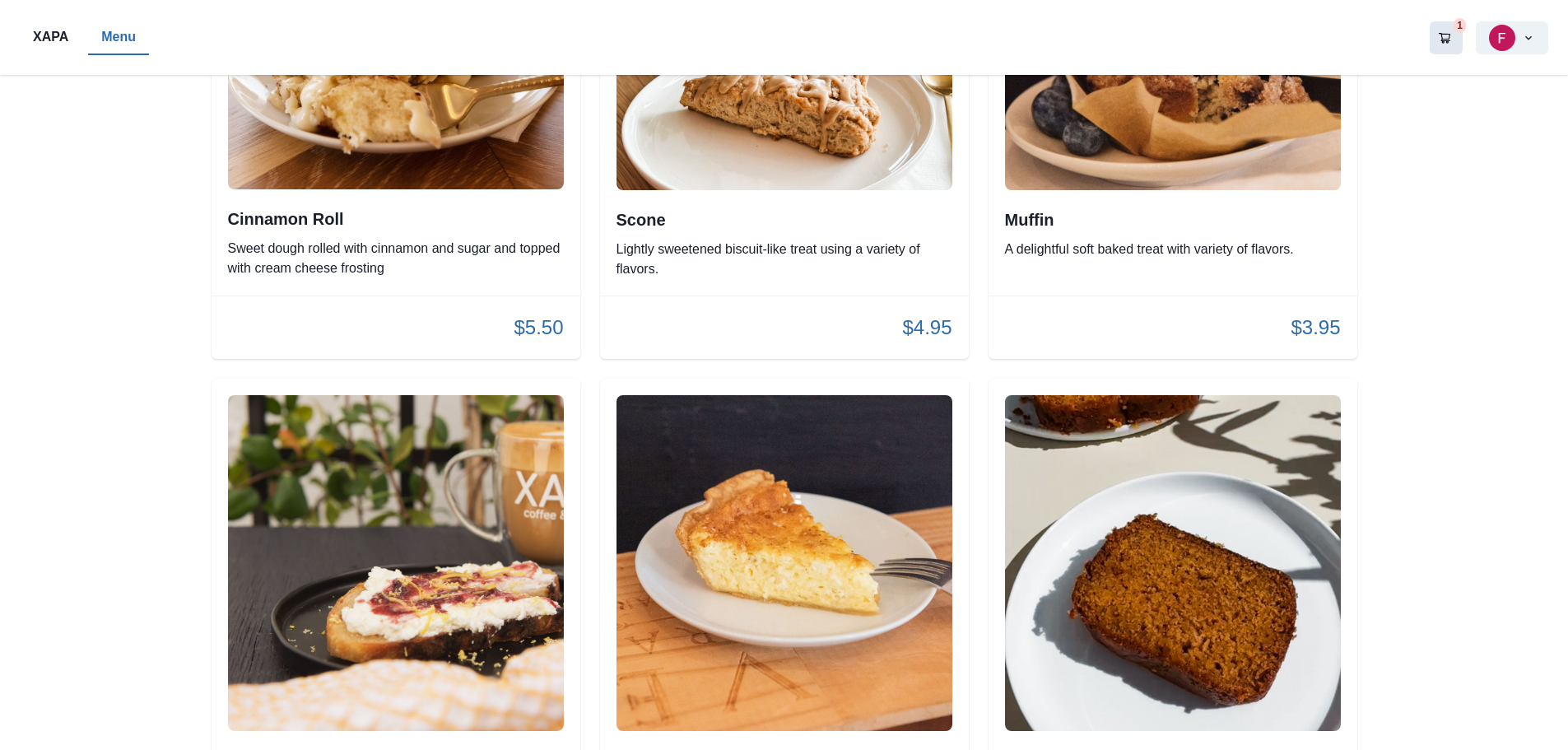
scroll to position [2634, 0]
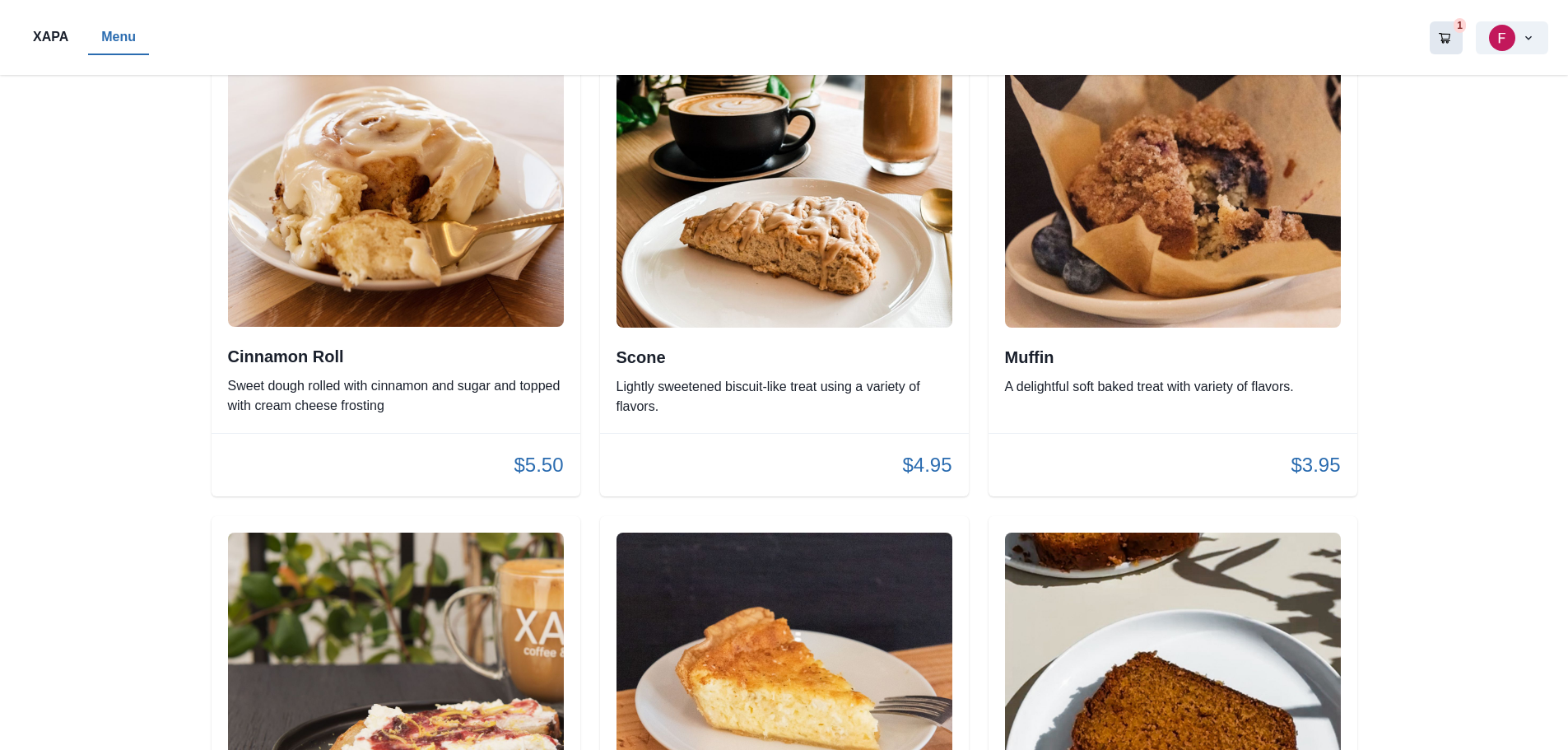
click at [479, 426] on div "Cinnamon Roll Sweet dough rolled with cinnamon and sugar and topped with cream …" at bounding box center [397, 203] width 369 height 457
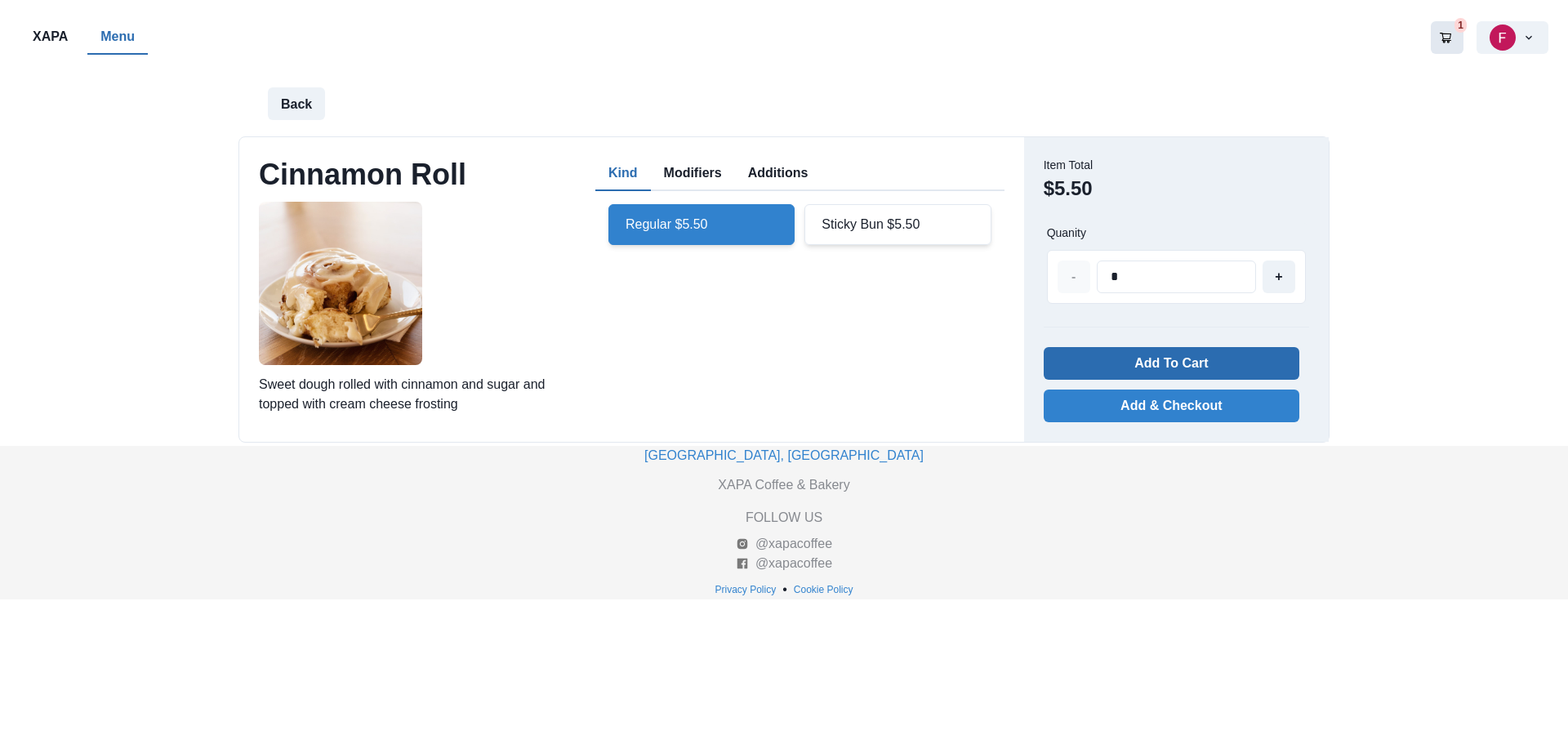
click at [1172, 357] on button "Add To Cart" at bounding box center [1171, 363] width 256 height 33
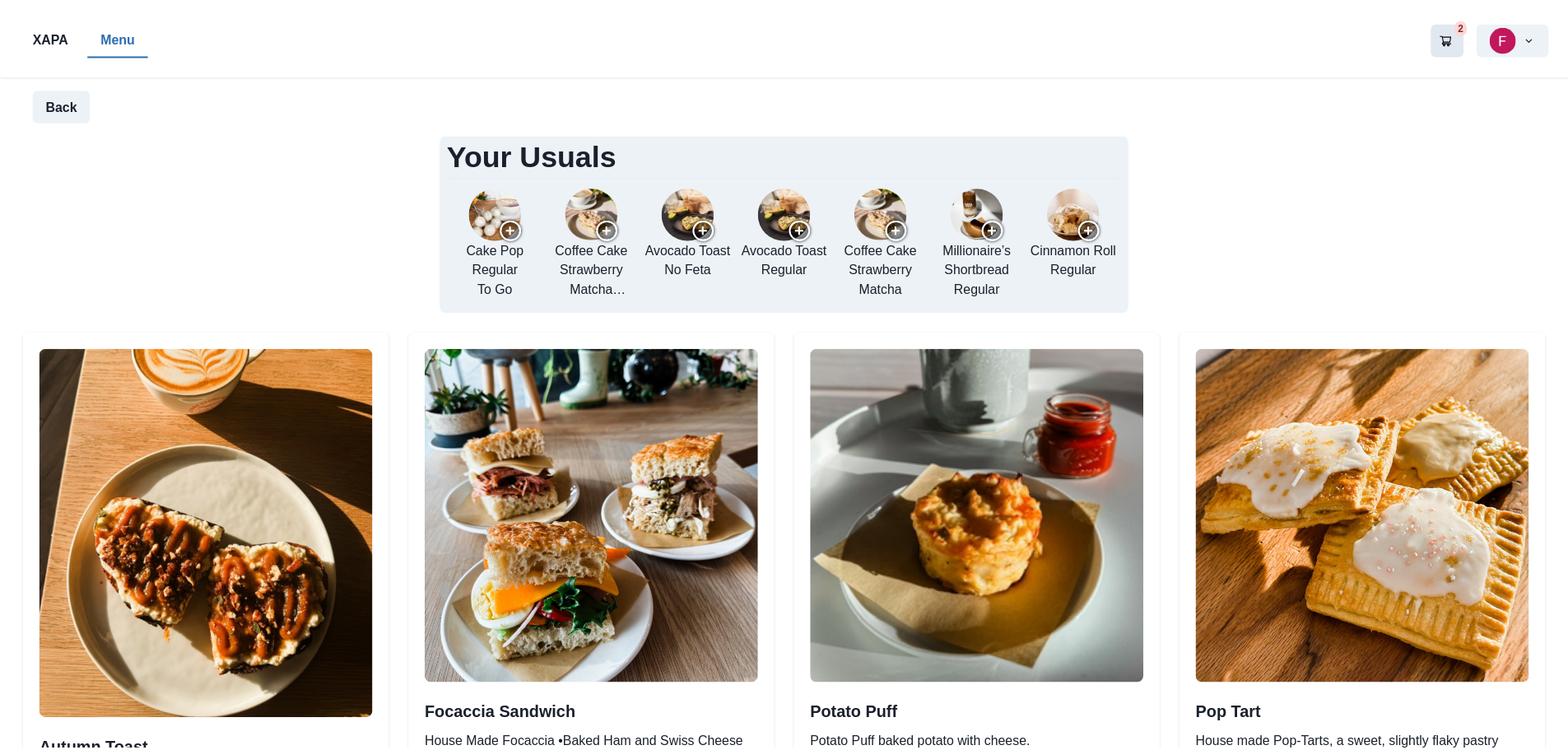
scroll to position [2634, 0]
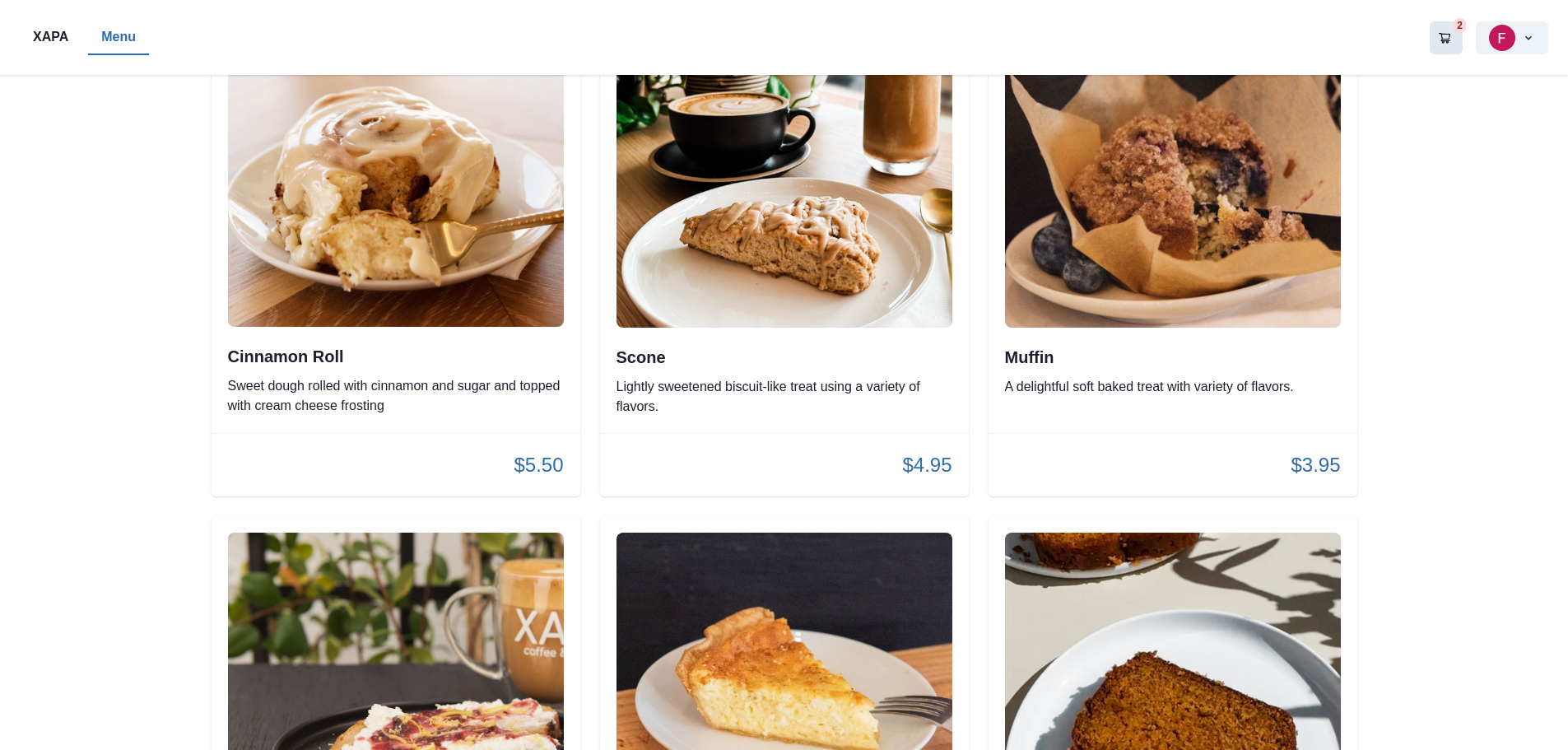
drag, startPoint x: 1444, startPoint y: 39, endPoint x: 1462, endPoint y: 47, distance: 19.7
click at [1446, 39] on icon "Go to your shopping cart" at bounding box center [1444, 38] width 11 height 10
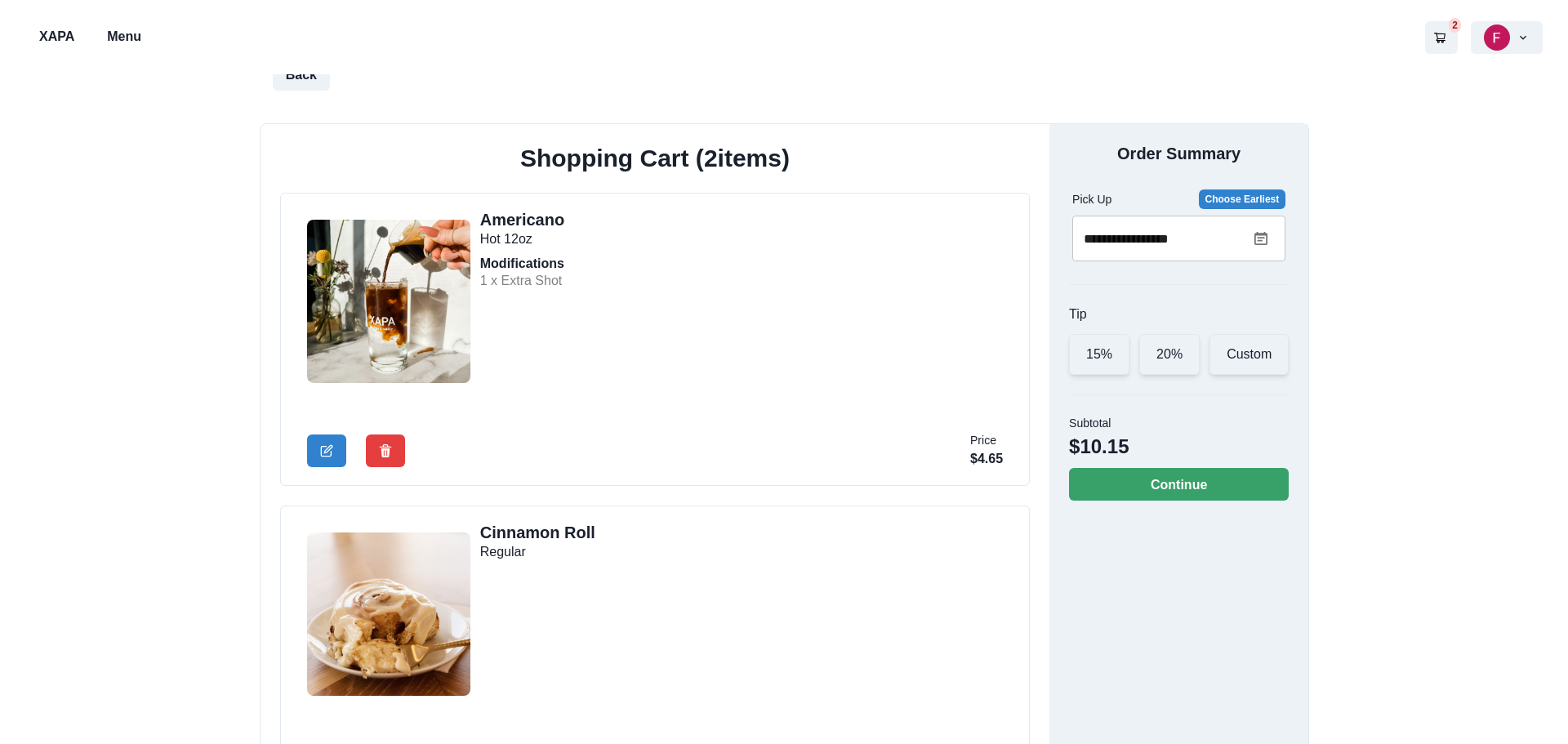
scroll to position [82, 0]
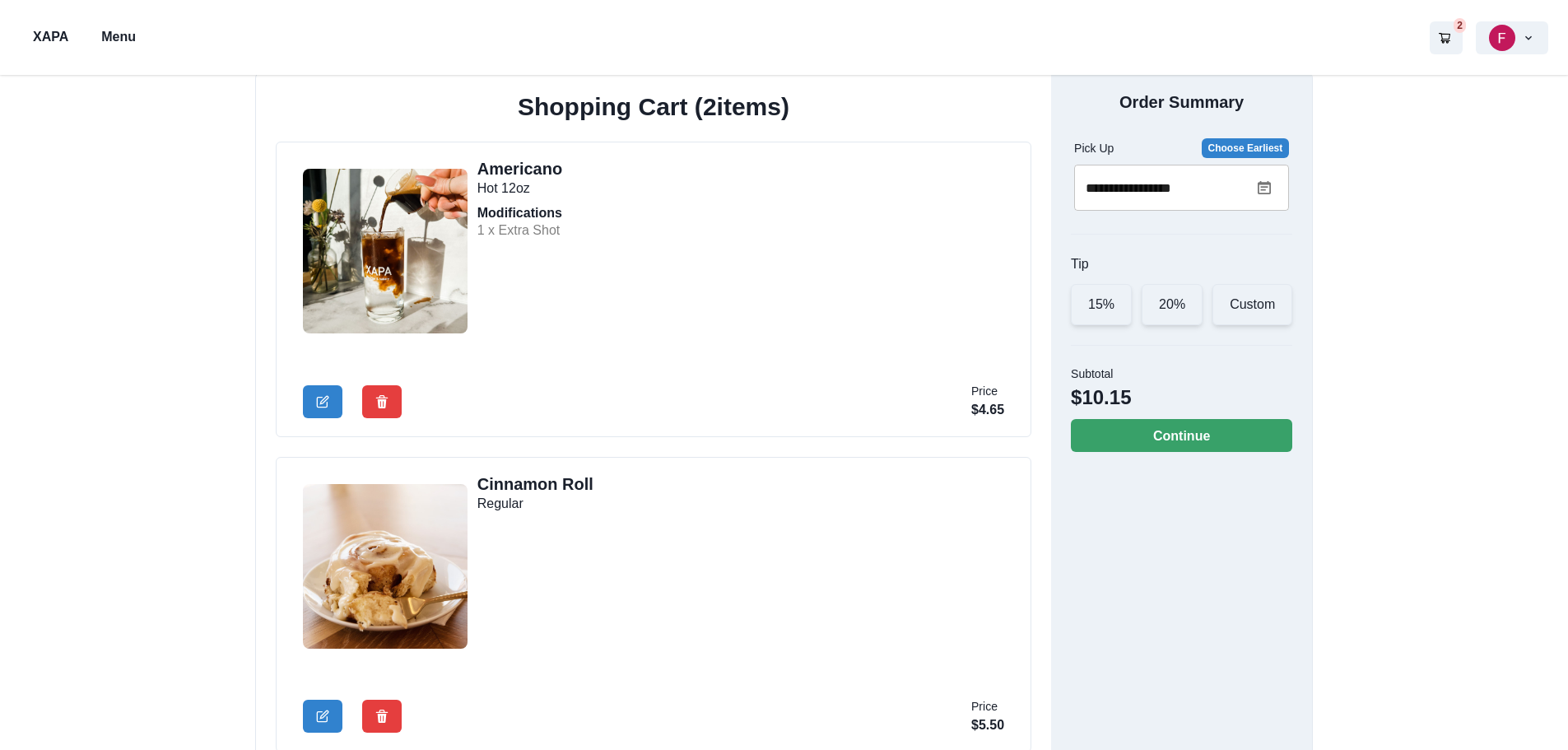
click at [1253, 181] on input "**********" at bounding box center [1166, 187] width 184 height 46
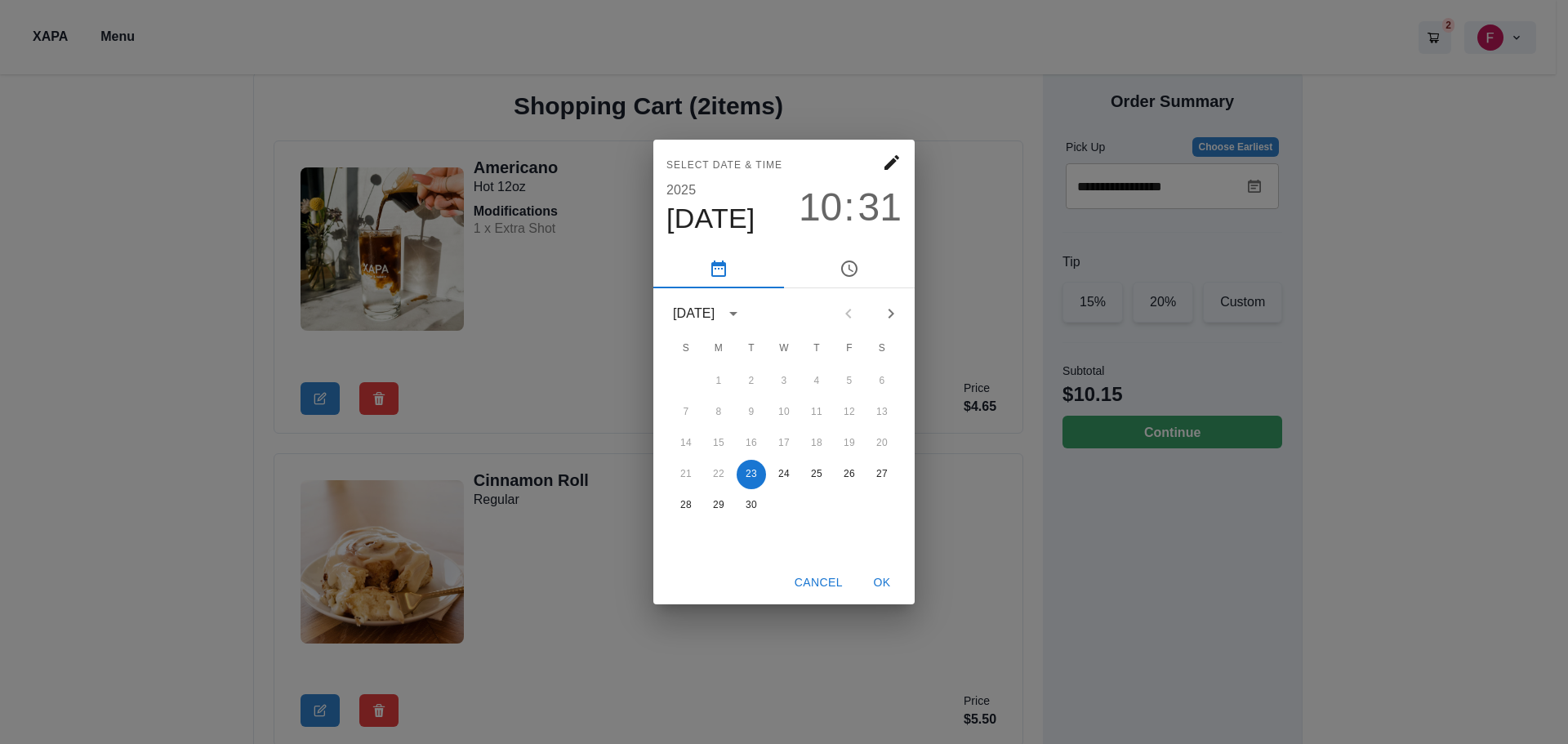
click at [876, 209] on span "31" at bounding box center [880, 207] width 43 height 45
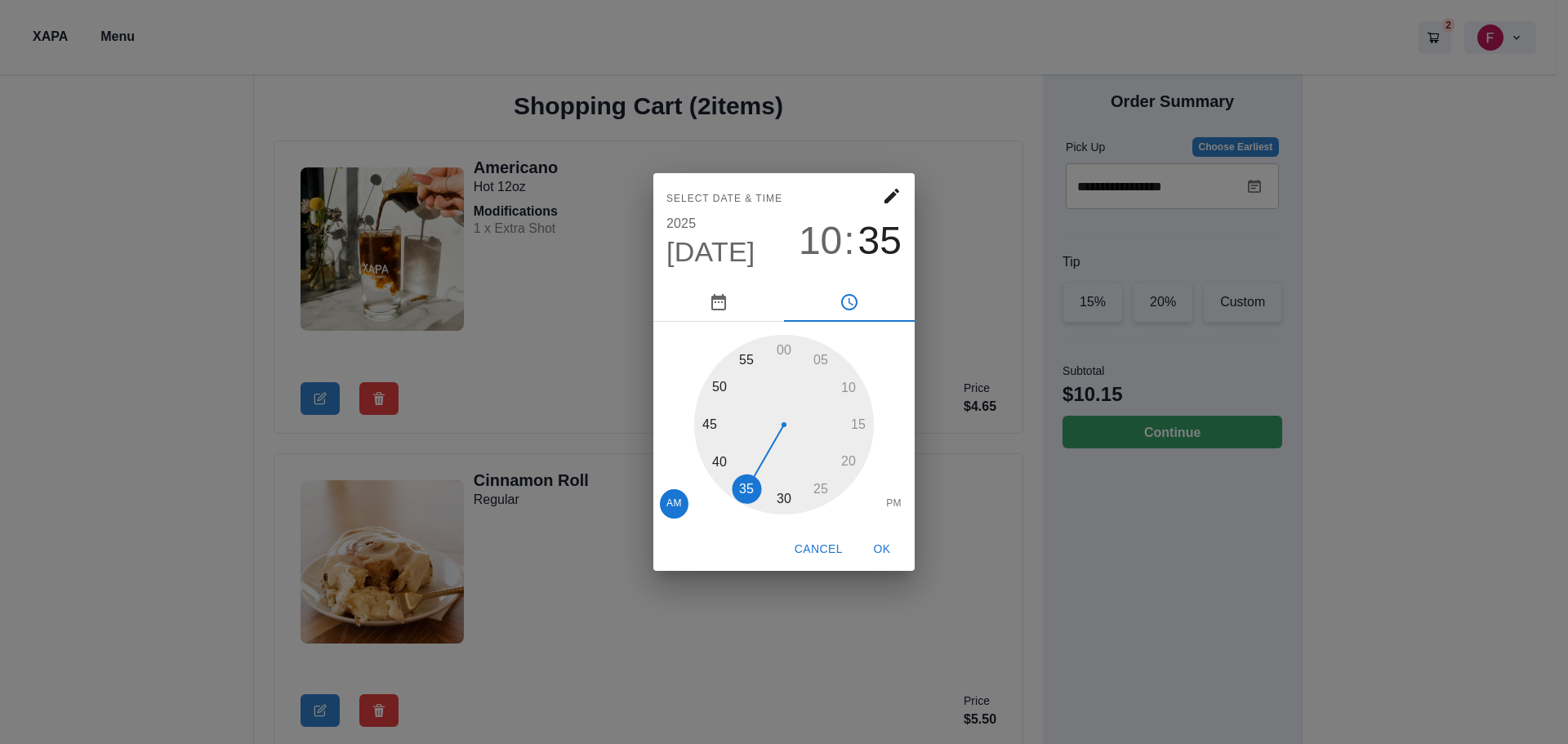
drag, startPoint x: 776, startPoint y: 493, endPoint x: 742, endPoint y: 500, distance: 34.7
click at [742, 500] on div at bounding box center [784, 424] width 179 height 179
type input "**********"
click at [884, 551] on button "OK" at bounding box center [881, 549] width 52 height 30
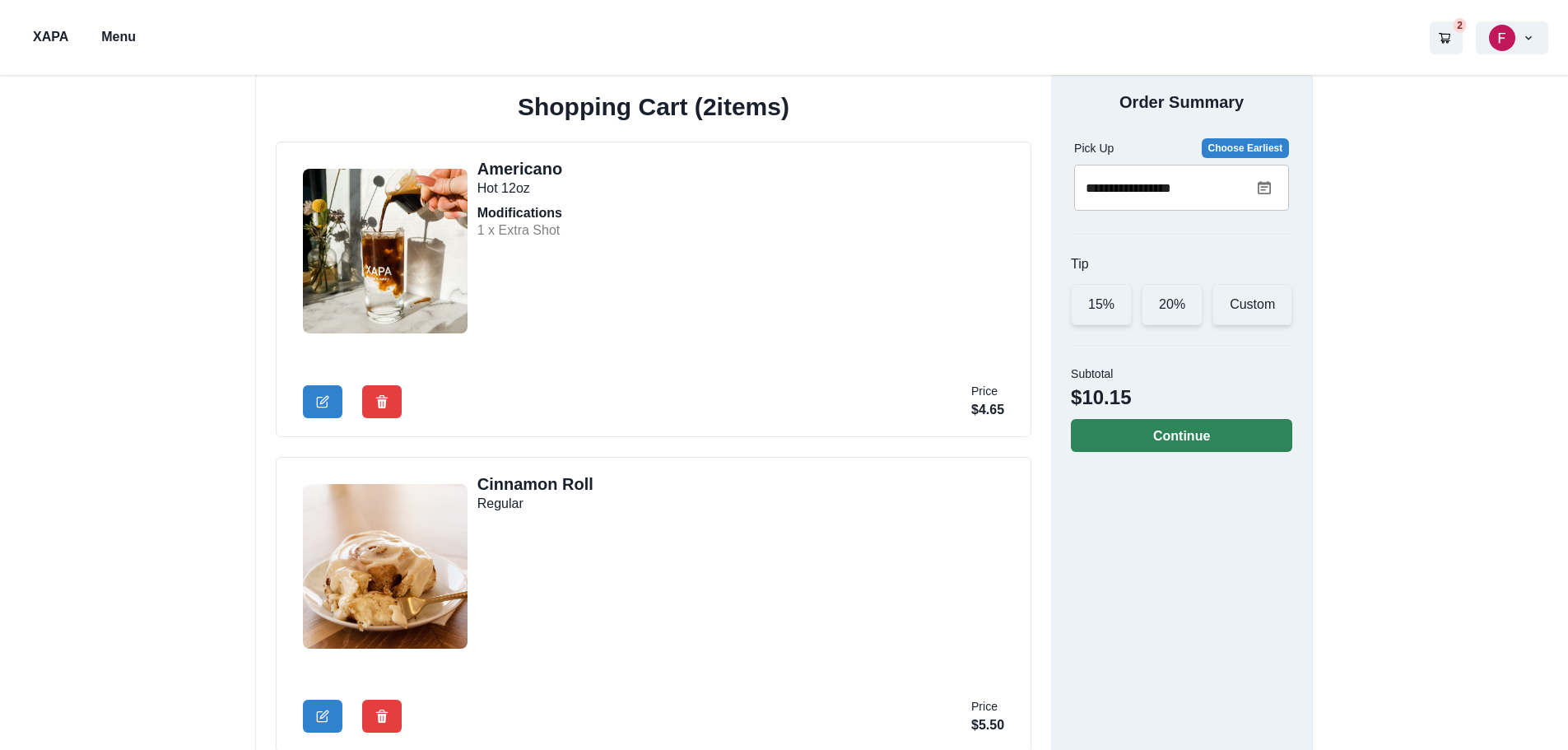
click at [1171, 445] on button "Continue" at bounding box center [1181, 435] width 222 height 33
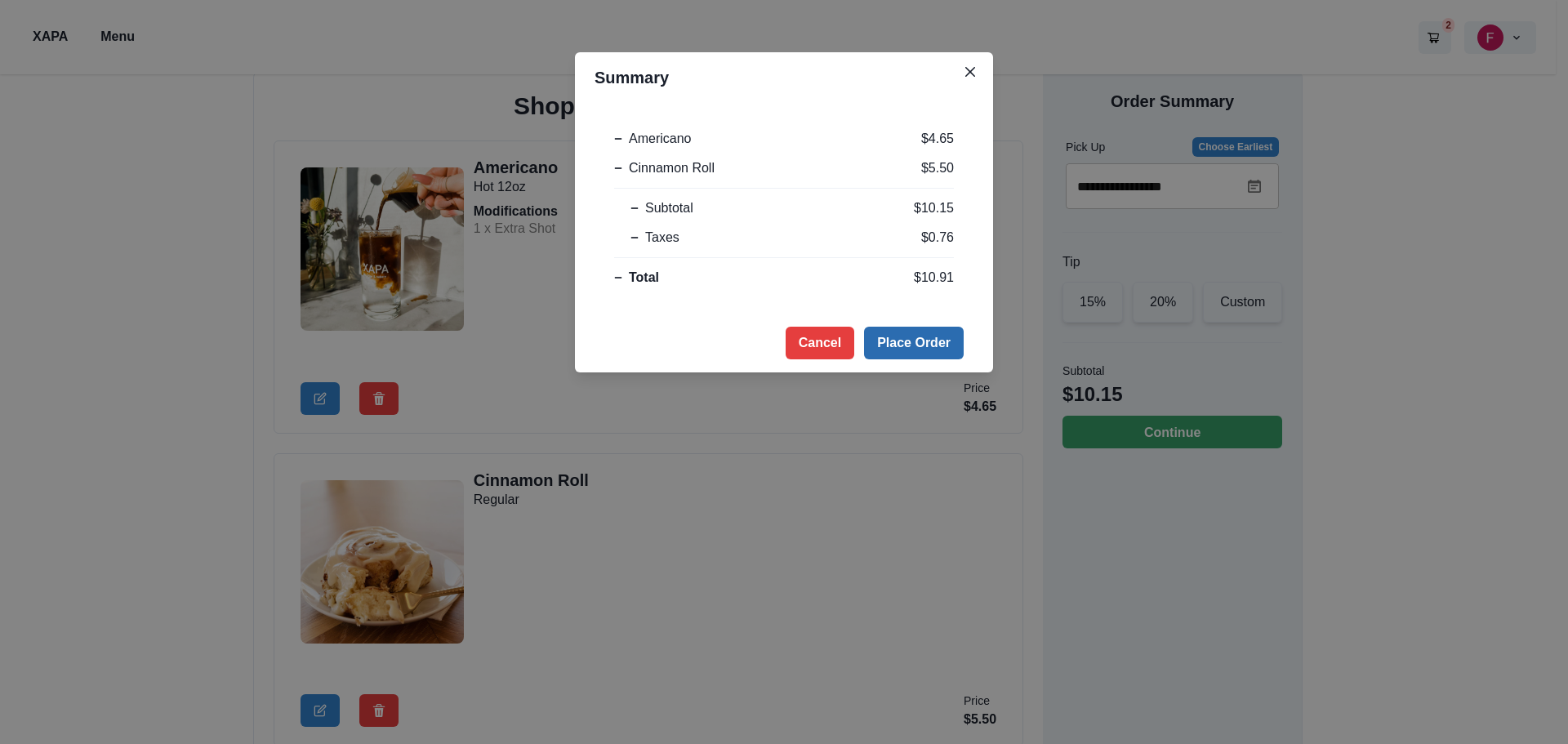
click at [929, 350] on button "Place Order" at bounding box center [914, 342] width 100 height 33
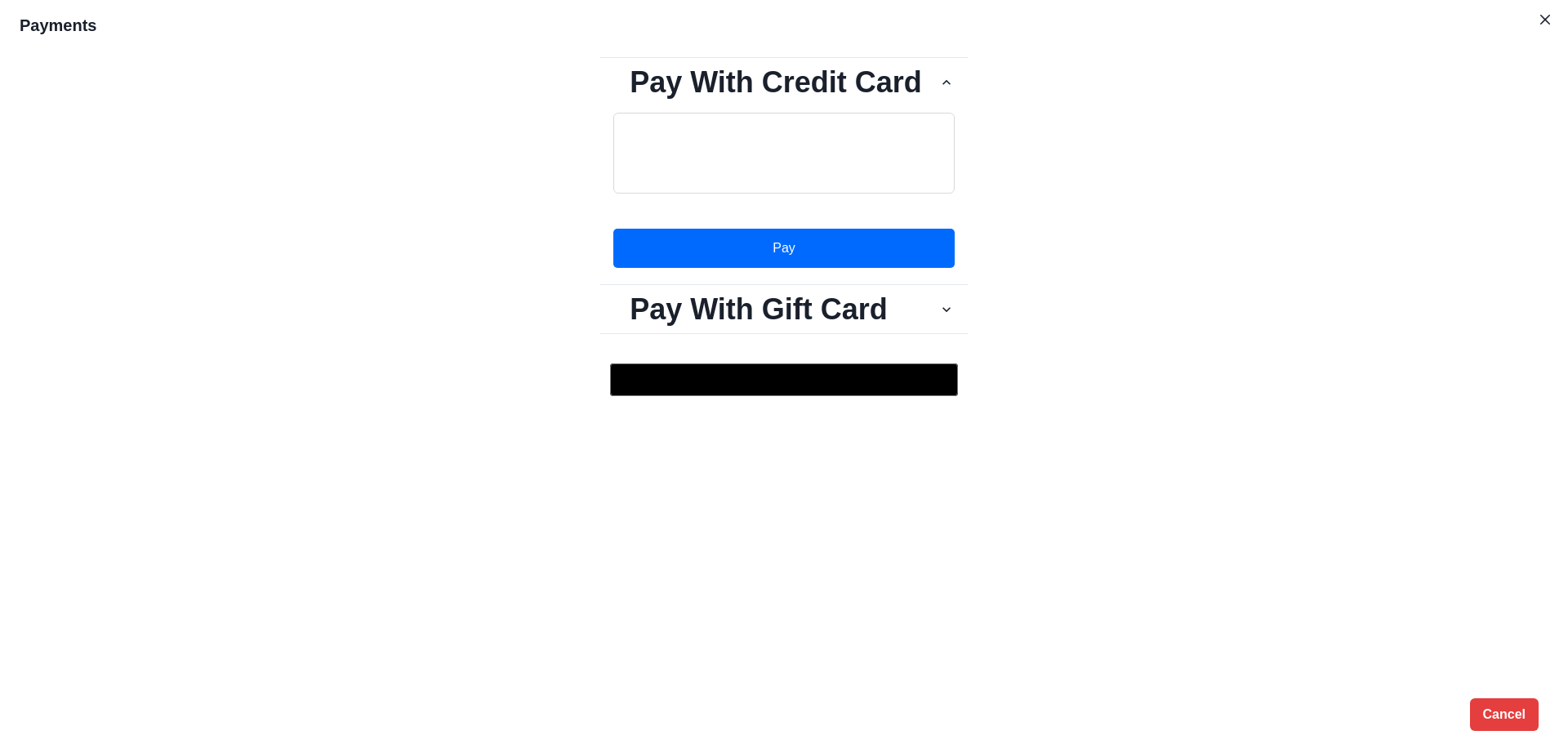
click at [770, 256] on button "Pay" at bounding box center [784, 248] width 342 height 40
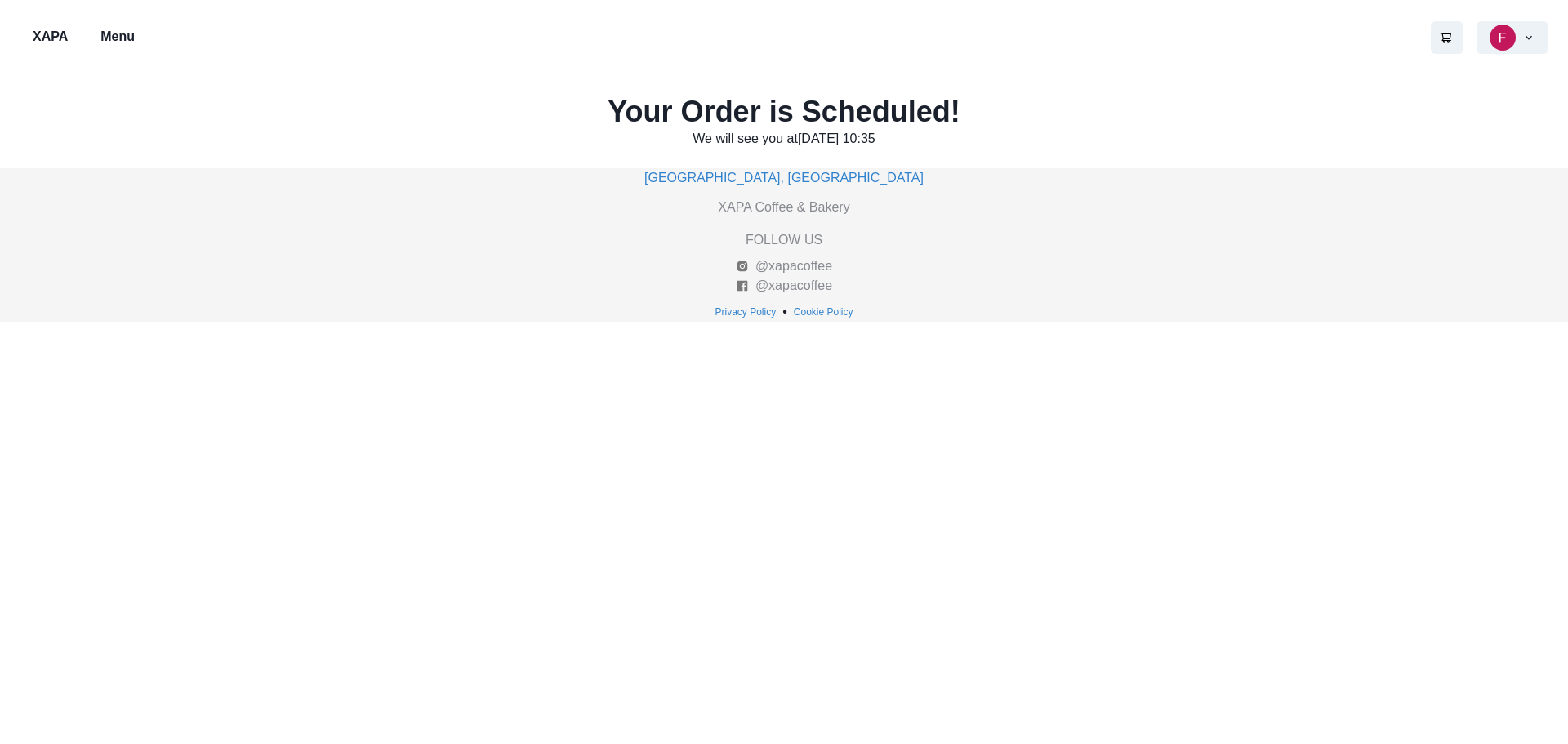
drag, startPoint x: 50, startPoint y: 0, endPoint x: 1166, endPoint y: 104, distance: 1120.8
click at [1167, 110] on div "Your Order is Scheduled! We will see you at 9/23/2025 at 10:35" at bounding box center [784, 122] width 1568 height 94
